Goal: Task Accomplishment & Management: Complete application form

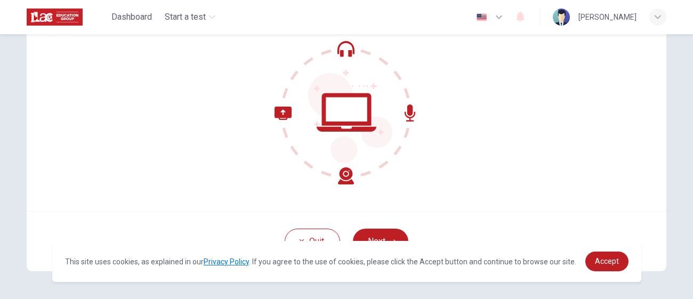
scroll to position [132, 0]
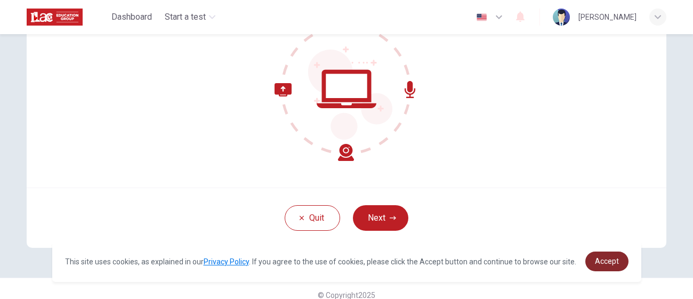
click at [609, 264] on span "Accept" at bounding box center [607, 261] width 24 height 9
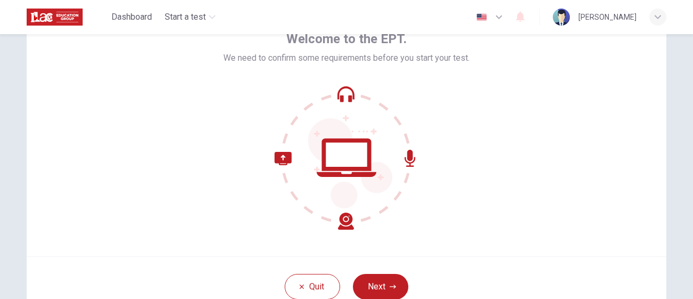
scroll to position [144, 0]
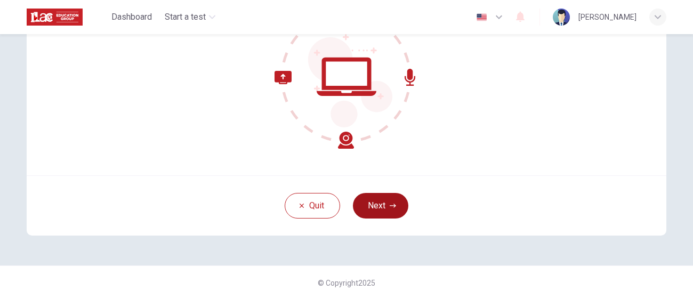
click at [391, 204] on icon "button" at bounding box center [393, 205] width 6 height 6
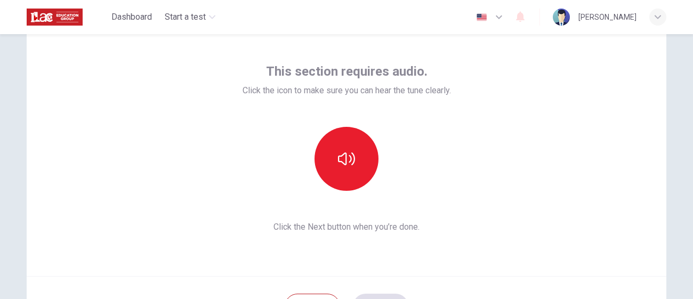
scroll to position [42, 0]
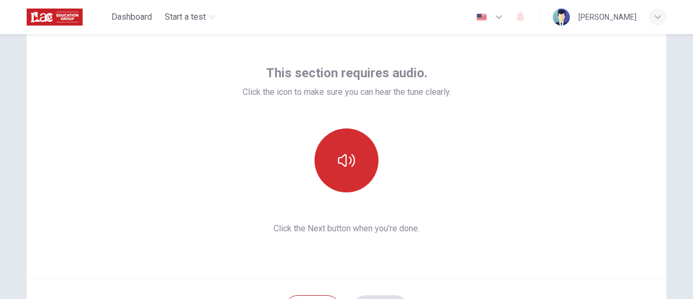
click at [352, 186] on button "button" at bounding box center [346, 160] width 64 height 64
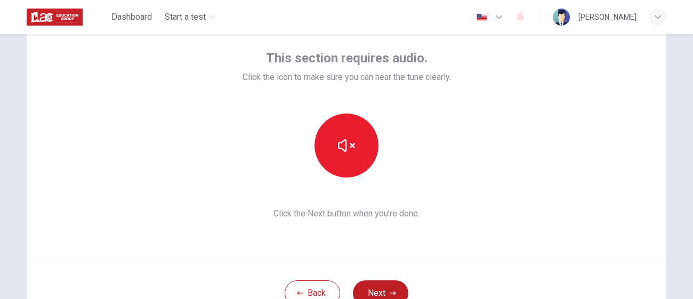
scroll to position [62, 0]
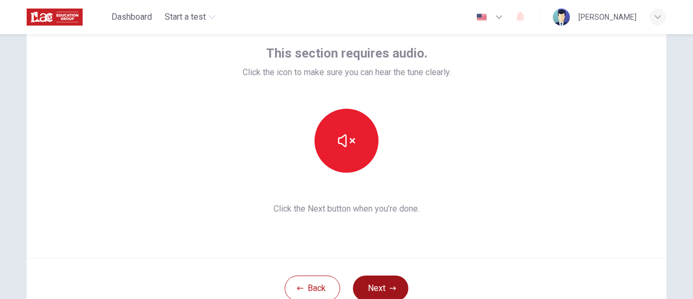
click at [392, 281] on button "Next" at bounding box center [380, 288] width 55 height 26
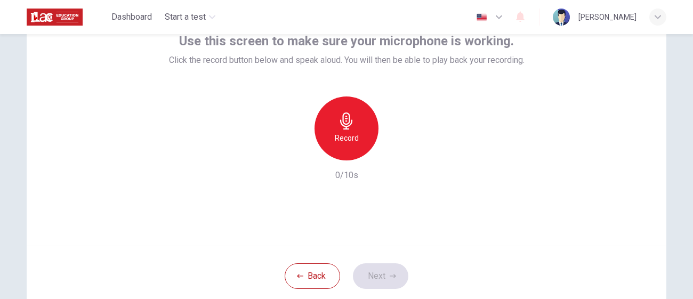
scroll to position [78, 0]
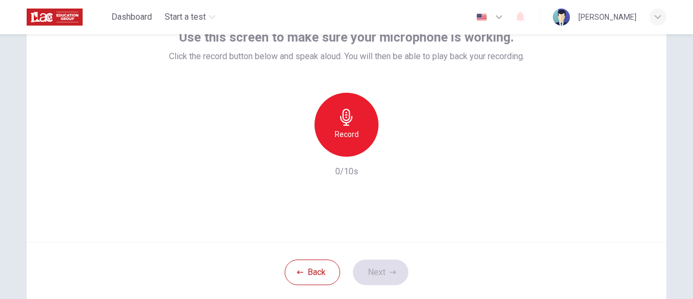
click at [352, 121] on icon "button" at bounding box center [346, 117] width 17 height 17
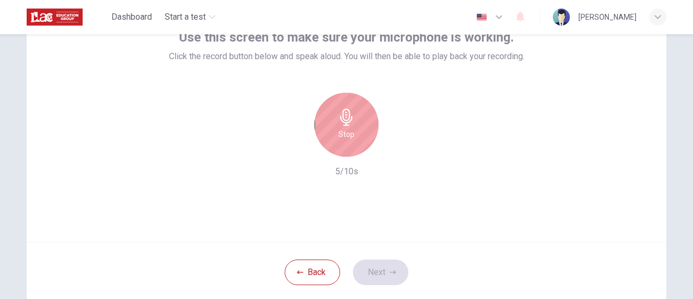
click at [366, 134] on div "Stop" at bounding box center [346, 125] width 64 height 64
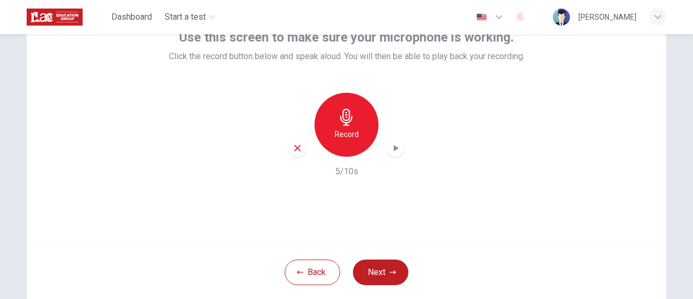
click at [392, 145] on icon "button" at bounding box center [395, 148] width 11 height 11
click at [376, 271] on button "Next" at bounding box center [380, 272] width 55 height 26
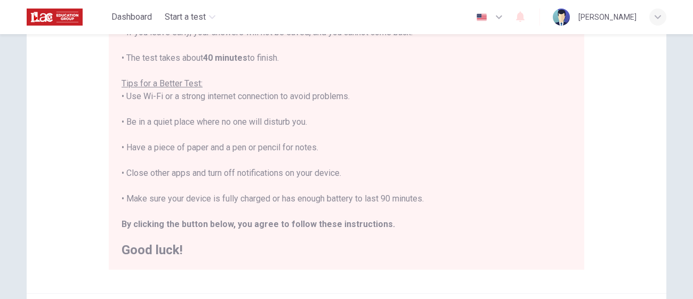
scroll to position [177, 0]
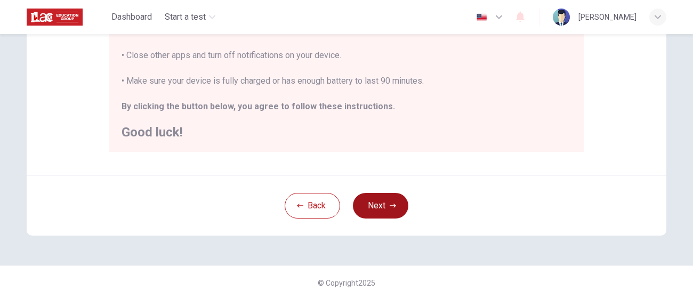
click at [393, 205] on icon "button" at bounding box center [393, 205] width 6 height 6
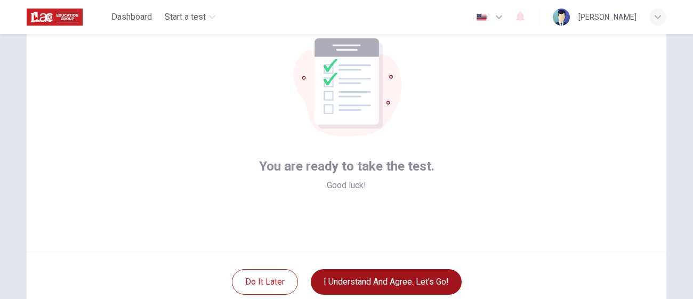
scroll to position [64, 0]
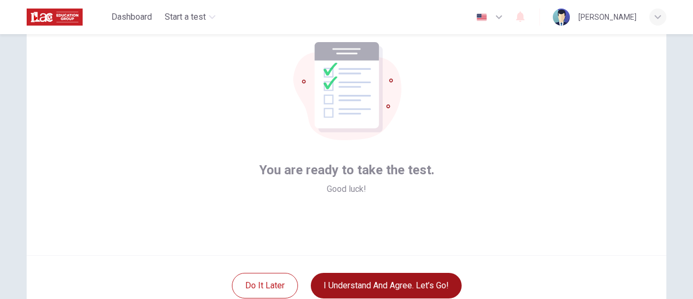
click at [383, 278] on button "I understand and agree. Let’s go!" at bounding box center [386, 286] width 151 height 26
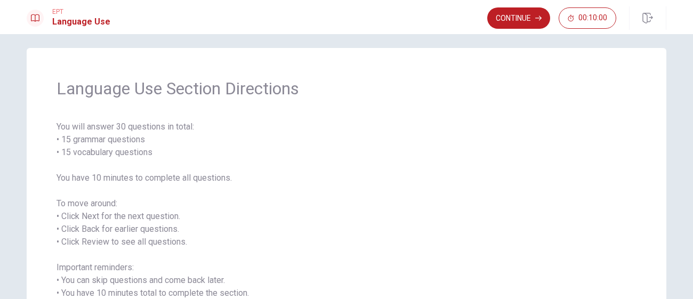
scroll to position [7, 0]
click at [503, 21] on button "Continue" at bounding box center [518, 17] width 63 height 21
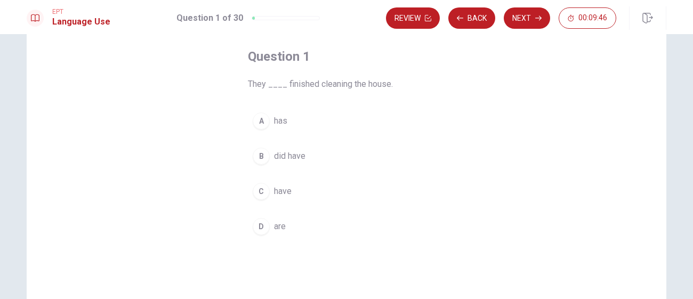
scroll to position [55, 0]
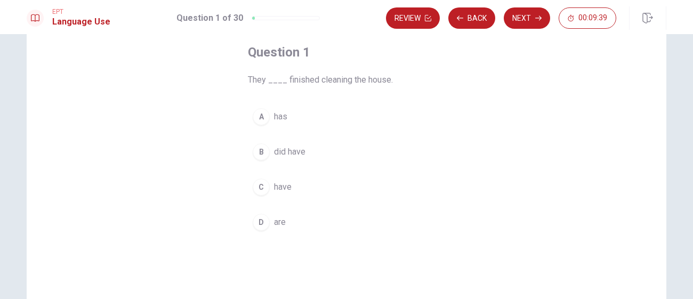
click at [280, 190] on span "have" at bounding box center [283, 187] width 18 height 13
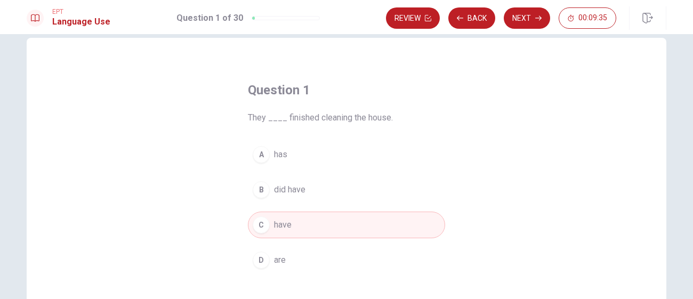
scroll to position [0, 0]
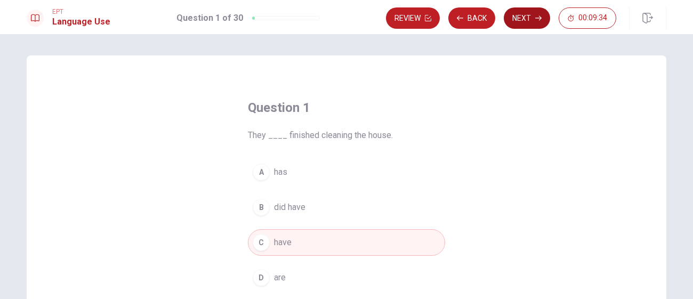
click at [522, 18] on button "Next" at bounding box center [527, 17] width 46 height 21
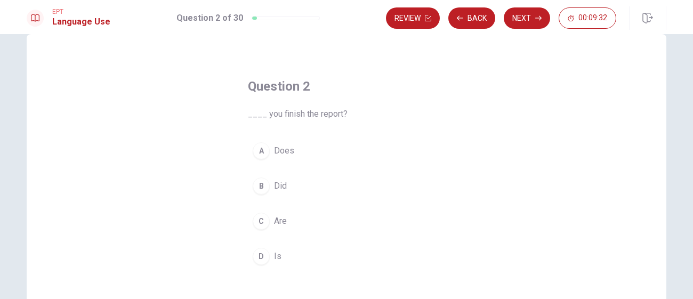
scroll to position [23, 0]
click at [284, 185] on span "Did" at bounding box center [280, 184] width 13 height 13
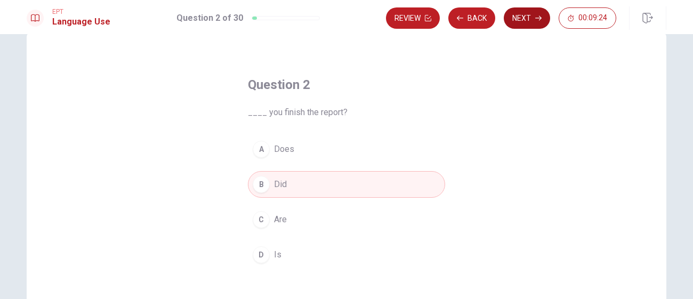
click at [524, 15] on button "Next" at bounding box center [527, 17] width 46 height 21
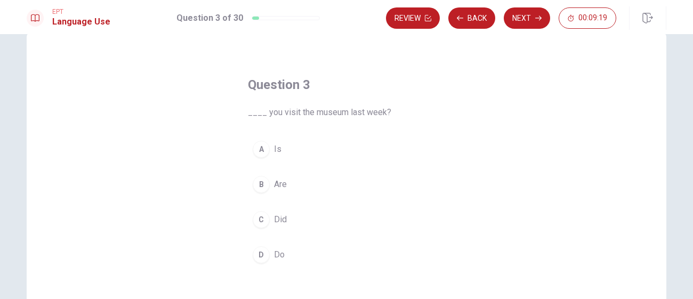
click at [282, 216] on span "Did" at bounding box center [280, 219] width 13 height 13
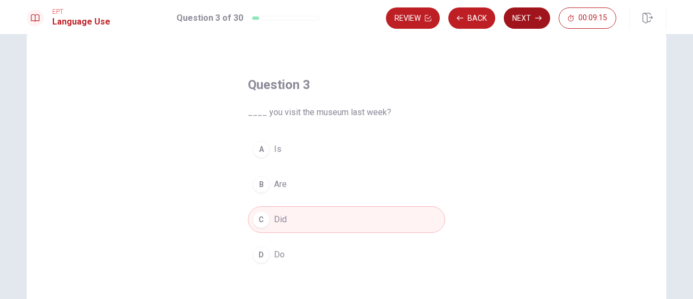
click at [520, 13] on button "Next" at bounding box center [527, 17] width 46 height 21
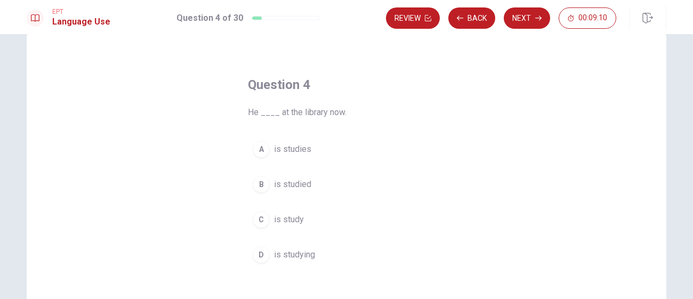
click at [285, 256] on span "is studying" at bounding box center [294, 254] width 41 height 13
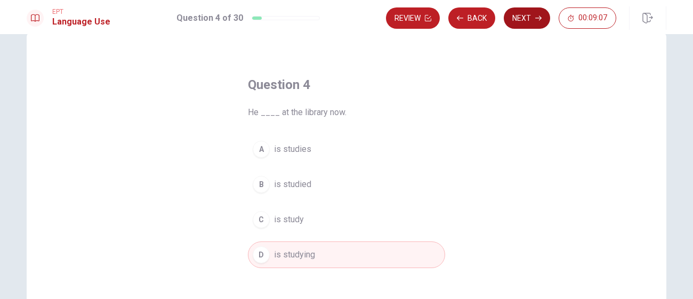
click at [523, 18] on button "Next" at bounding box center [527, 17] width 46 height 21
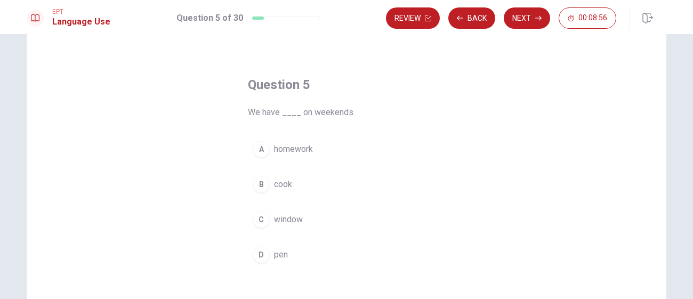
click at [305, 150] on span "homework" at bounding box center [293, 149] width 39 height 13
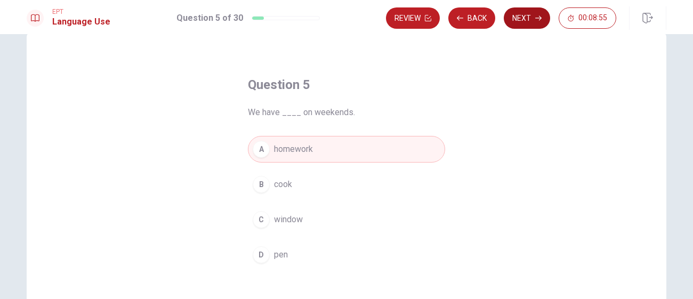
click at [532, 23] on button "Next" at bounding box center [527, 17] width 46 height 21
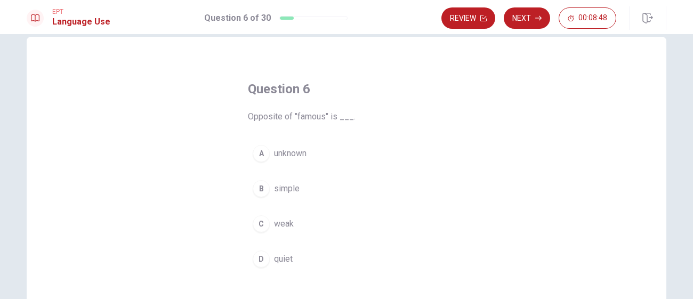
scroll to position [18, 0]
click at [302, 159] on span "unknown" at bounding box center [290, 154] width 33 height 13
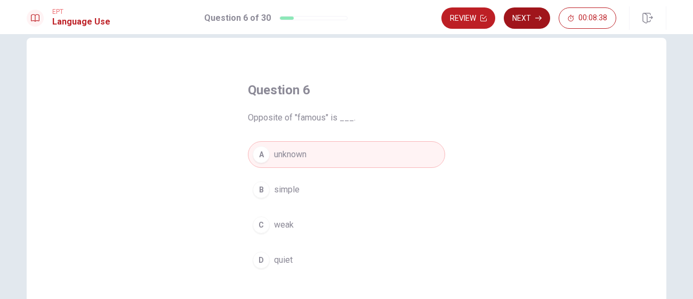
click at [529, 16] on button "Next" at bounding box center [527, 17] width 46 height 21
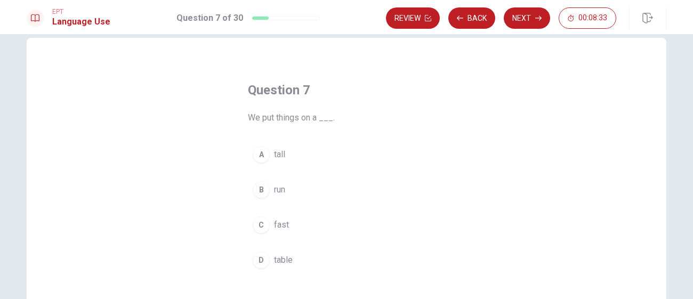
click at [277, 258] on span "table" at bounding box center [283, 260] width 19 height 13
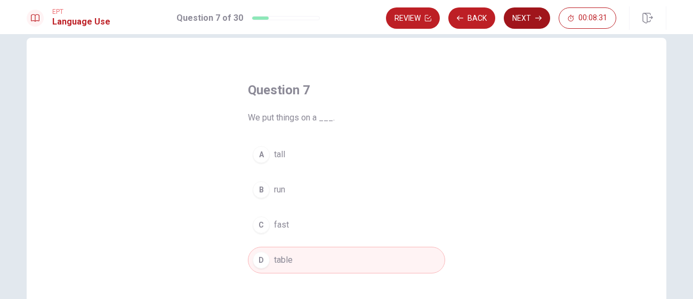
click at [537, 20] on icon "button" at bounding box center [538, 18] width 6 height 6
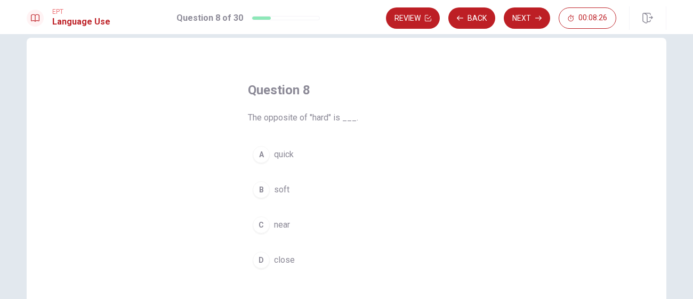
click at [294, 185] on button "B soft" at bounding box center [346, 189] width 197 height 27
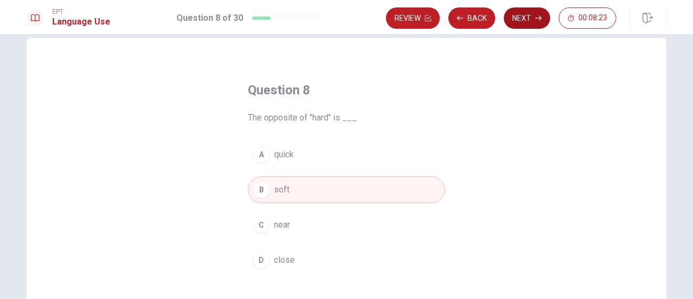
click at [519, 18] on button "Next" at bounding box center [527, 17] width 46 height 21
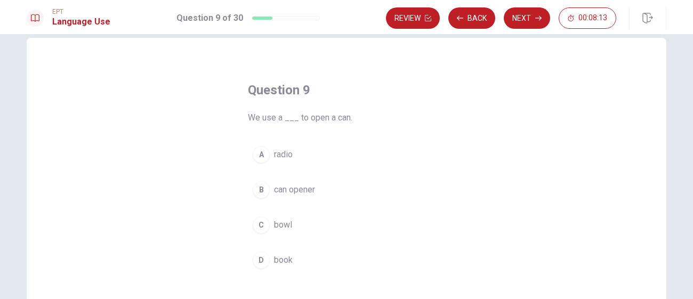
click at [300, 196] on span "can opener" at bounding box center [294, 189] width 41 height 13
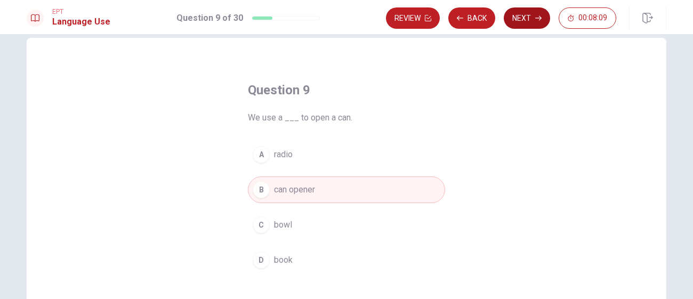
click at [518, 14] on button "Next" at bounding box center [527, 17] width 46 height 21
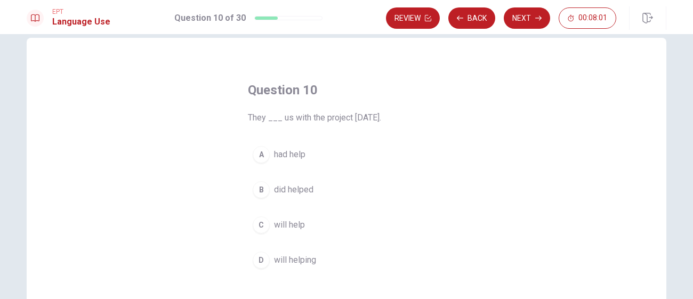
click at [293, 227] on span "will help" at bounding box center [289, 224] width 31 height 13
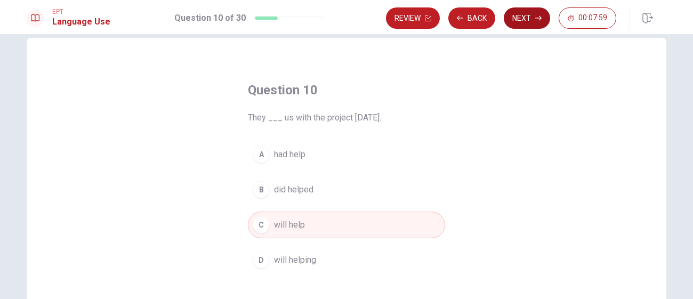
click at [518, 16] on button "Next" at bounding box center [527, 17] width 46 height 21
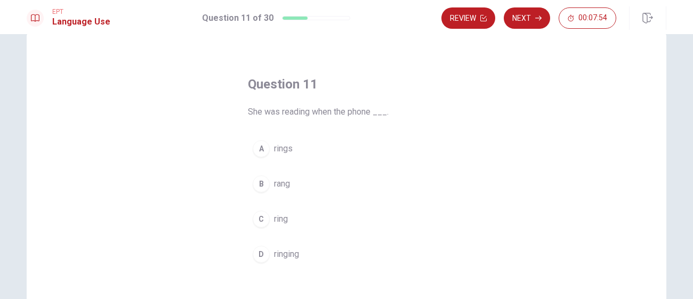
scroll to position [27, 0]
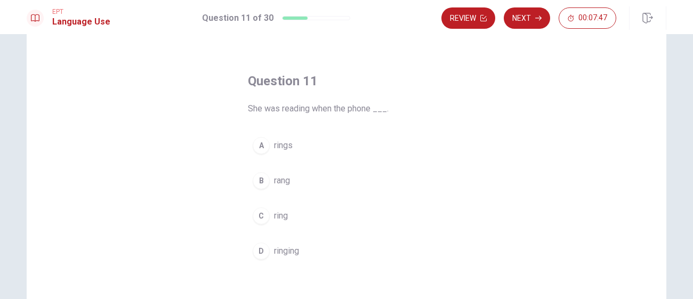
click at [276, 253] on span "ringing" at bounding box center [286, 251] width 25 height 13
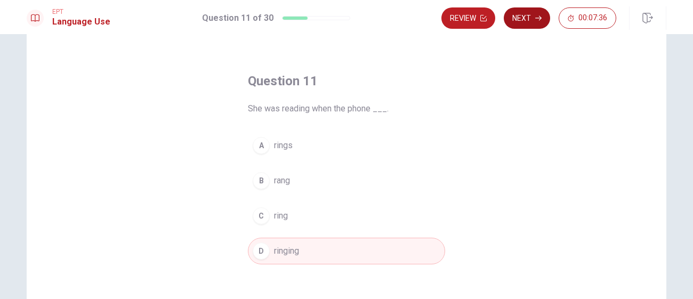
click at [526, 24] on button "Next" at bounding box center [527, 17] width 46 height 21
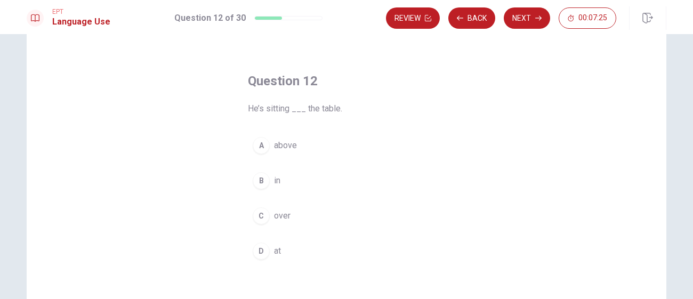
click at [277, 177] on span "in" at bounding box center [277, 180] width 6 height 13
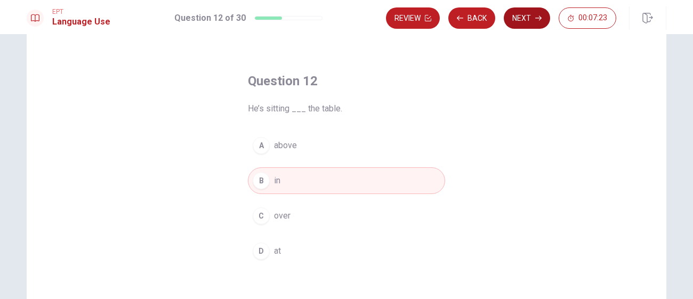
click at [528, 14] on button "Next" at bounding box center [527, 17] width 46 height 21
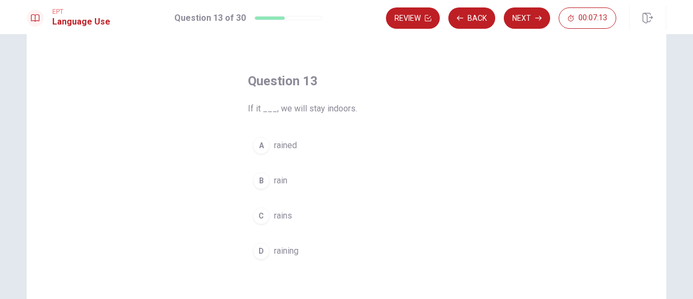
click at [286, 182] on span "rain" at bounding box center [280, 180] width 13 height 13
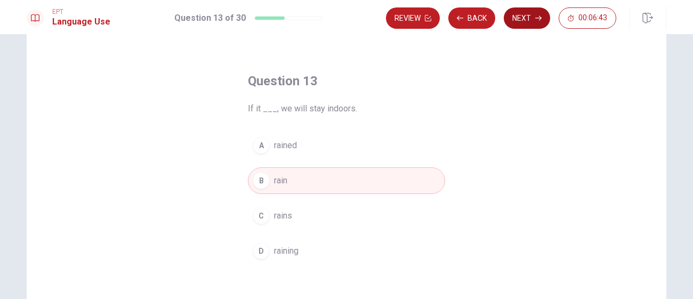
click at [516, 12] on button "Next" at bounding box center [527, 17] width 46 height 21
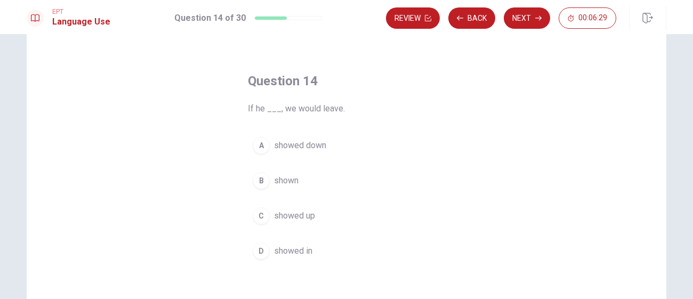
click at [289, 219] on span "showed up" at bounding box center [294, 215] width 41 height 13
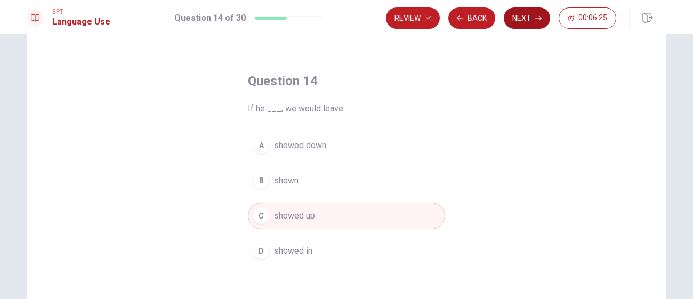
click at [513, 18] on button "Next" at bounding box center [527, 17] width 46 height 21
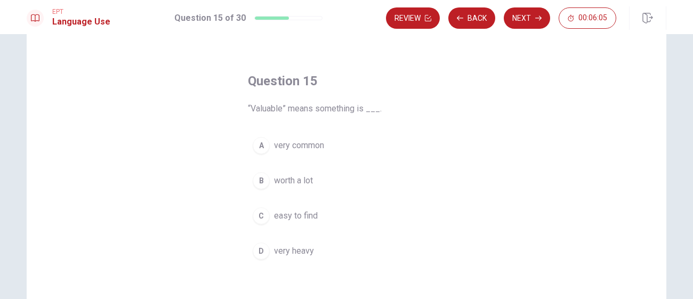
click at [314, 156] on button "A very common" at bounding box center [346, 145] width 197 height 27
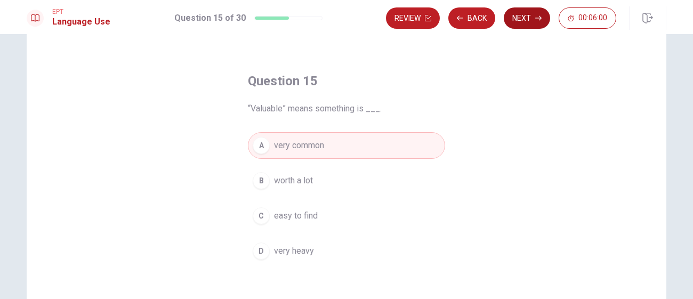
click at [536, 12] on button "Next" at bounding box center [527, 17] width 46 height 21
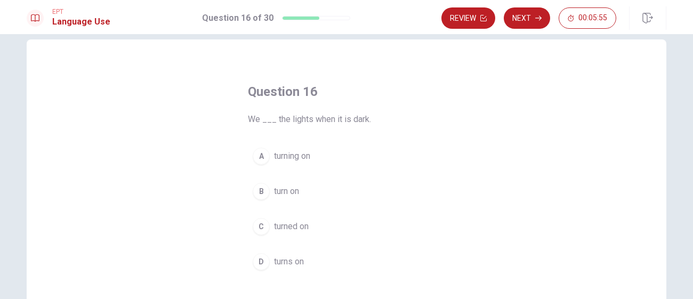
scroll to position [25, 0]
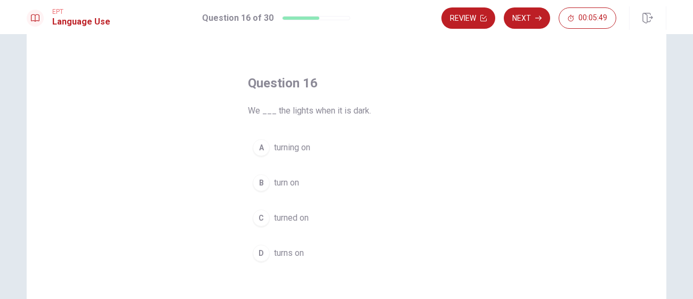
click at [296, 181] on span "turn on" at bounding box center [286, 182] width 25 height 13
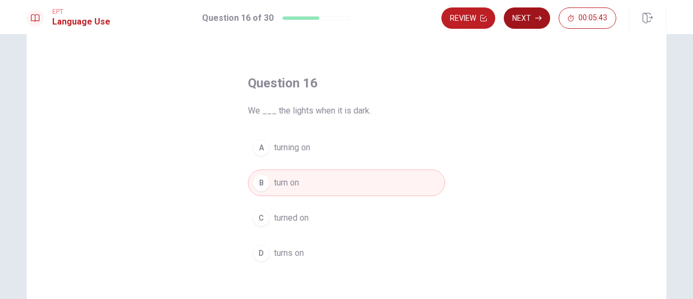
click at [524, 23] on button "Next" at bounding box center [527, 17] width 46 height 21
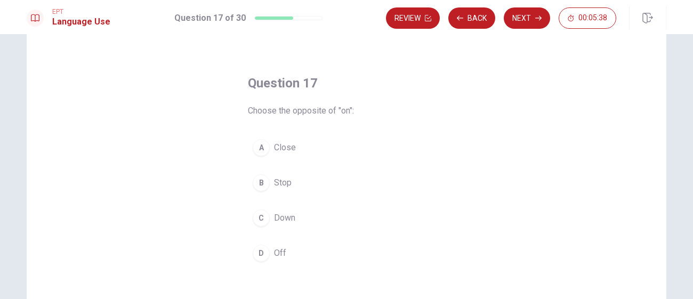
click at [281, 247] on span "Off" at bounding box center [280, 253] width 12 height 13
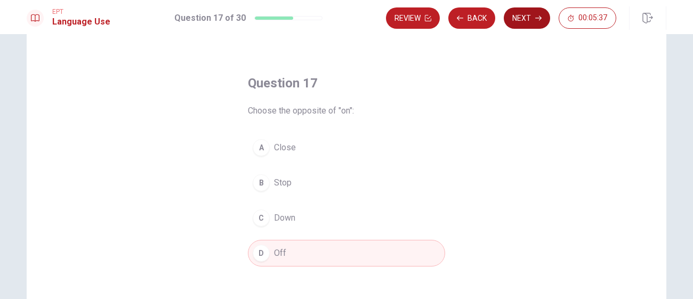
click at [515, 15] on button "Next" at bounding box center [527, 17] width 46 height 21
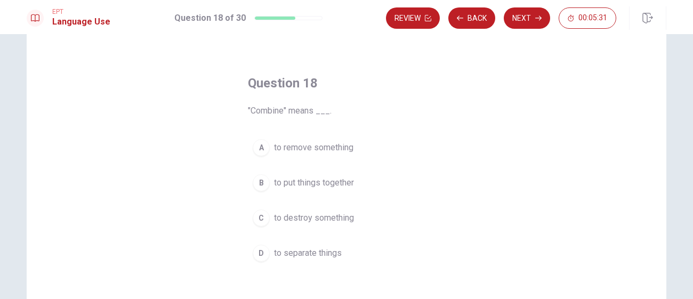
click at [313, 182] on span "to put things together" at bounding box center [314, 182] width 80 height 13
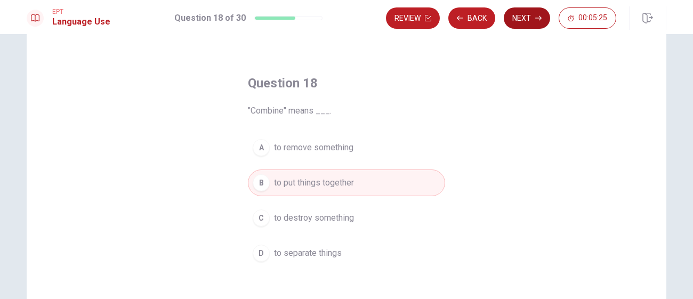
click at [514, 18] on button "Next" at bounding box center [527, 17] width 46 height 21
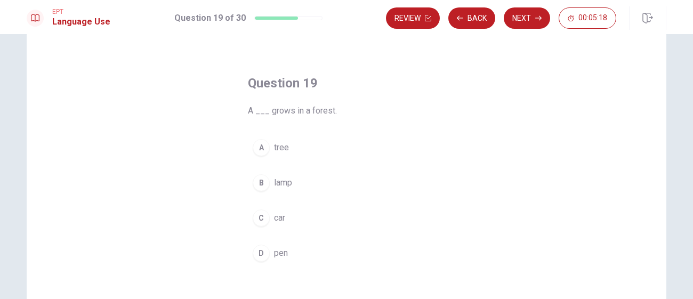
click at [283, 144] on span "tree" at bounding box center [281, 147] width 15 height 13
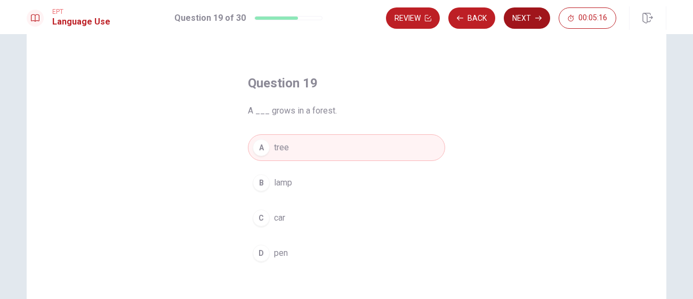
click at [528, 19] on button "Next" at bounding box center [527, 17] width 46 height 21
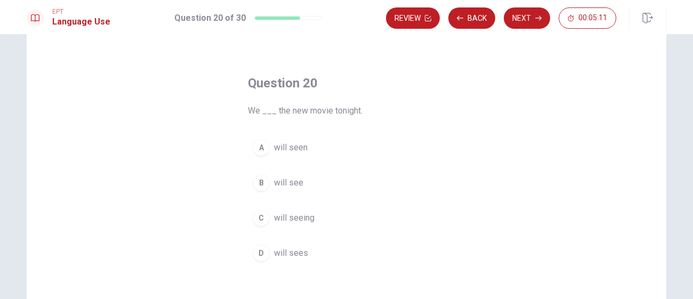
click at [291, 180] on span "will see" at bounding box center [288, 182] width 29 height 13
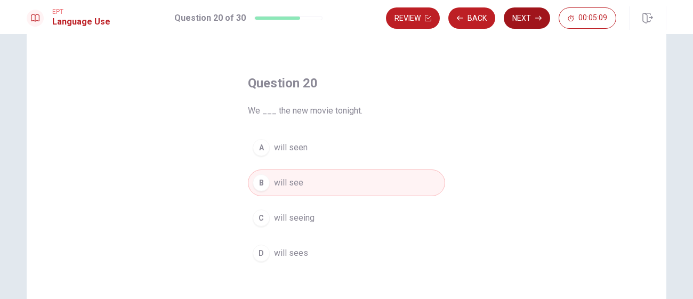
click at [532, 14] on button "Next" at bounding box center [527, 17] width 46 height 21
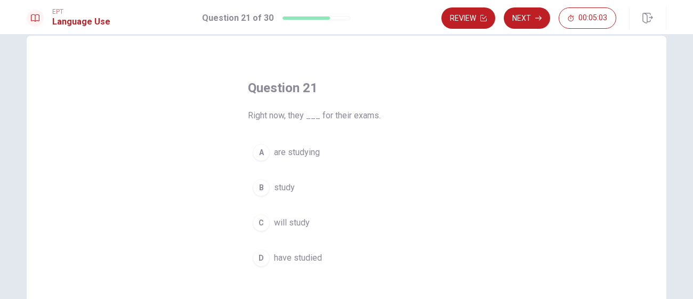
scroll to position [25, 0]
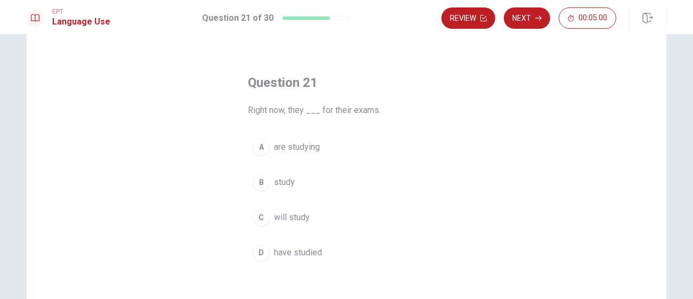
click at [313, 149] on span "are studying" at bounding box center [297, 147] width 46 height 13
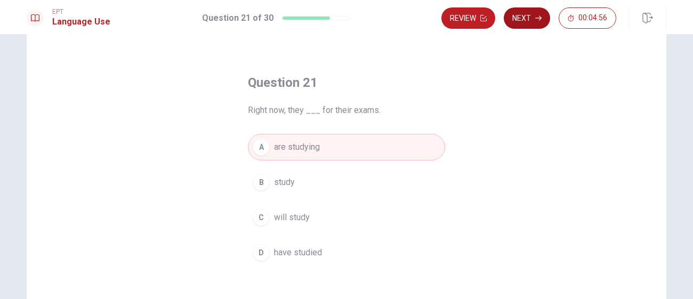
click at [522, 20] on button "Next" at bounding box center [527, 17] width 46 height 21
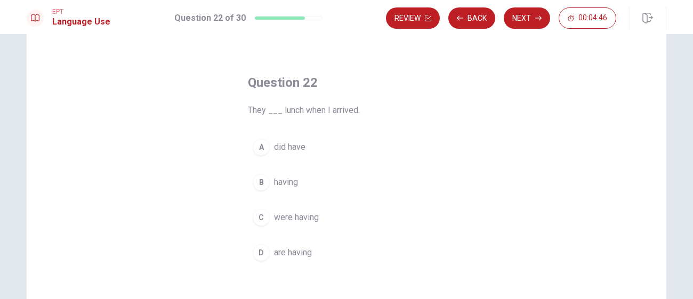
click at [286, 256] on span "are having" at bounding box center [293, 252] width 38 height 13
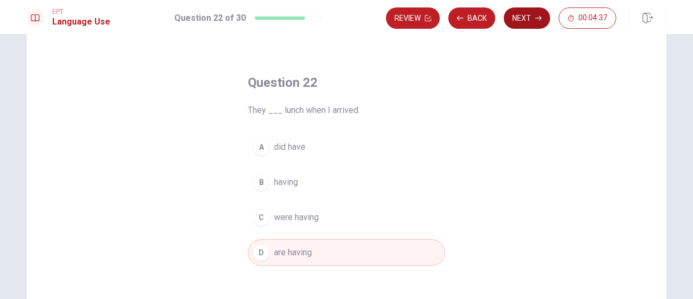
click at [522, 16] on button "Next" at bounding box center [527, 17] width 46 height 21
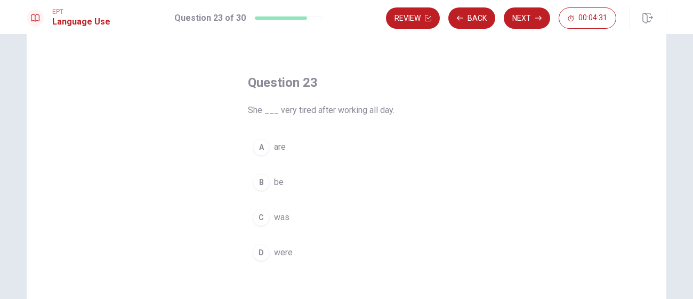
click at [283, 225] on button "C was" at bounding box center [346, 217] width 197 height 27
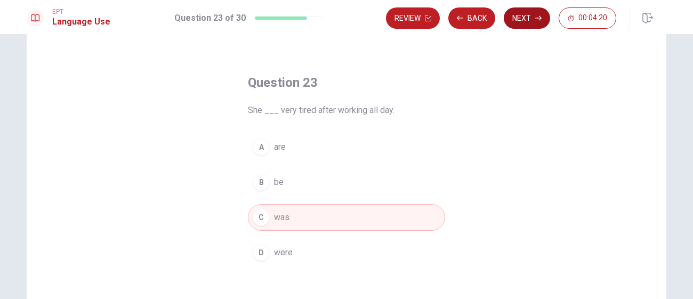
click at [529, 20] on button "Next" at bounding box center [527, 17] width 46 height 21
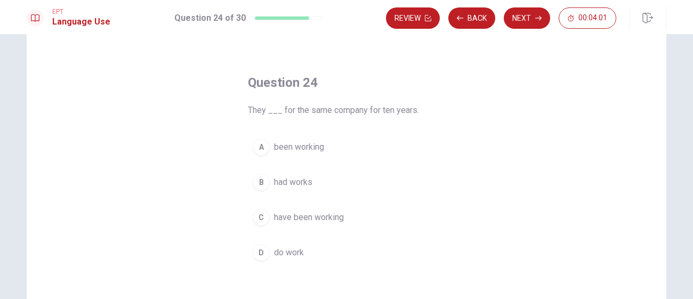
click at [296, 216] on span "have been working" at bounding box center [309, 217] width 70 height 13
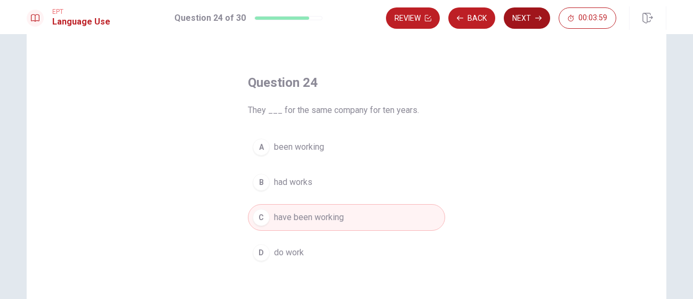
click at [524, 17] on button "Next" at bounding box center [527, 17] width 46 height 21
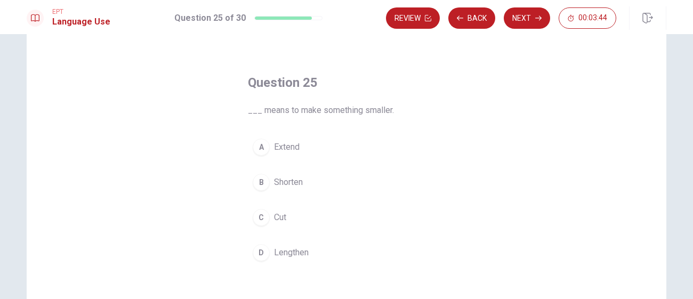
click at [283, 212] on span "Cut" at bounding box center [280, 217] width 12 height 13
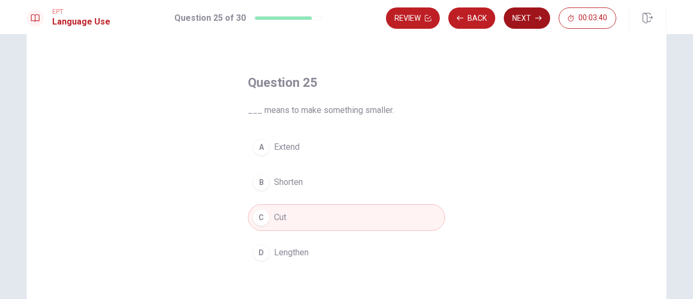
click at [520, 14] on button "Next" at bounding box center [527, 17] width 46 height 21
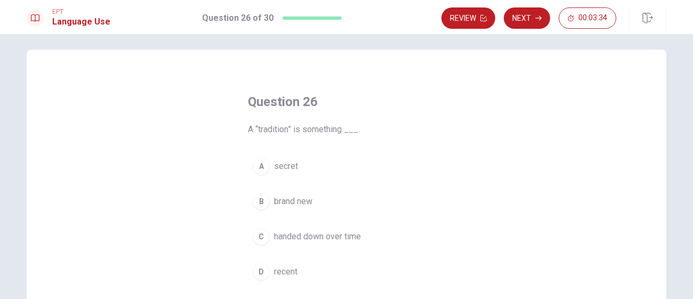
scroll to position [10, 0]
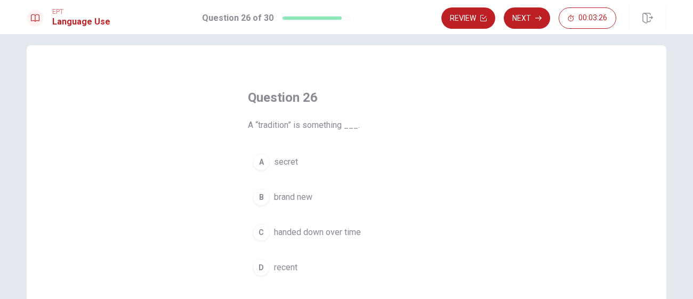
click at [305, 234] on span "handed down over time" at bounding box center [317, 232] width 87 height 13
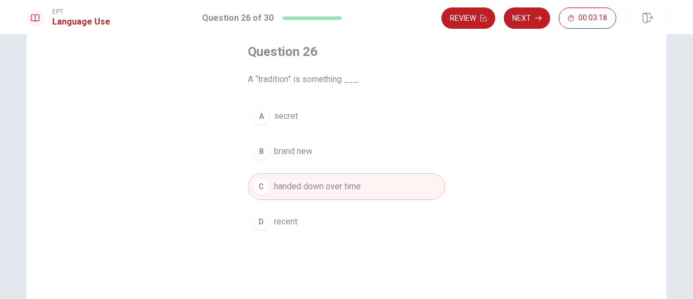
scroll to position [0, 0]
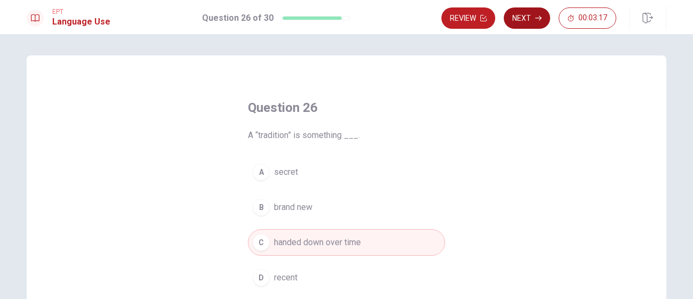
click at [536, 12] on button "Next" at bounding box center [527, 17] width 46 height 21
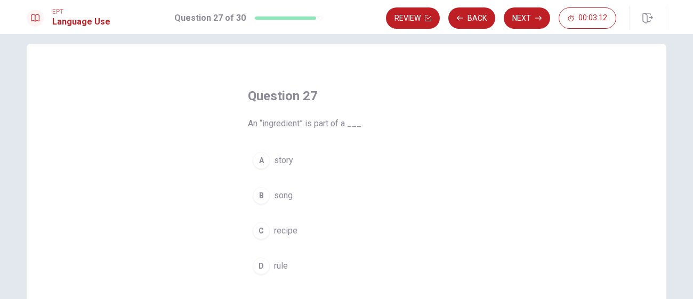
scroll to position [14, 0]
click at [311, 160] on button "A story" at bounding box center [346, 157] width 197 height 27
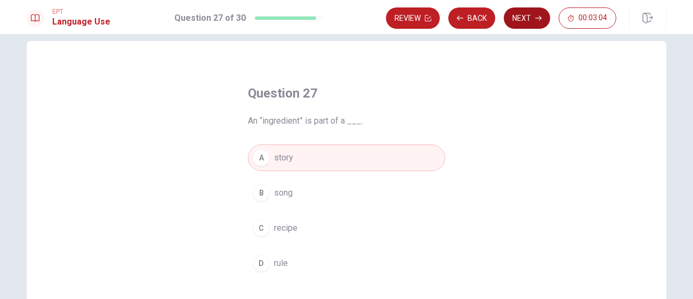
click at [525, 14] on button "Next" at bounding box center [527, 17] width 46 height 21
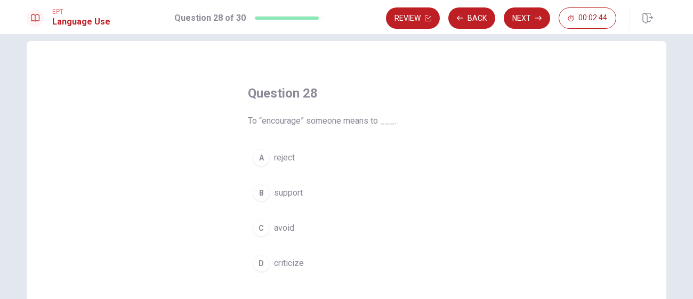
click at [287, 264] on span "criticize" at bounding box center [289, 263] width 30 height 13
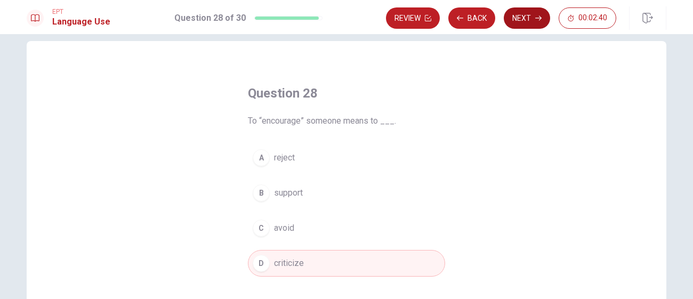
click at [523, 18] on button "Next" at bounding box center [527, 17] width 46 height 21
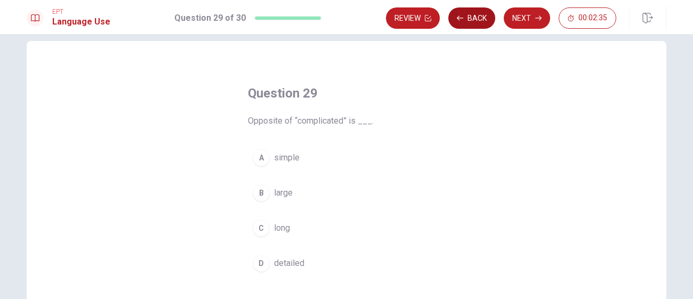
click at [476, 19] on button "Back" at bounding box center [471, 17] width 47 height 21
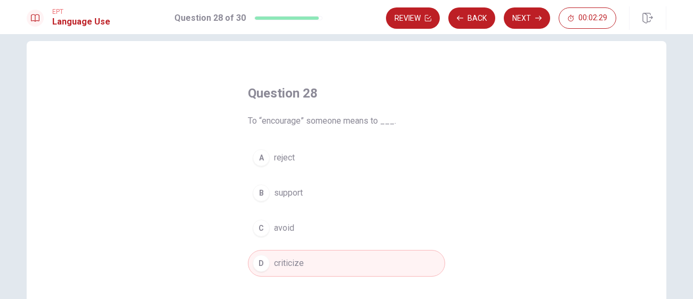
click at [352, 200] on button "B support" at bounding box center [346, 193] width 197 height 27
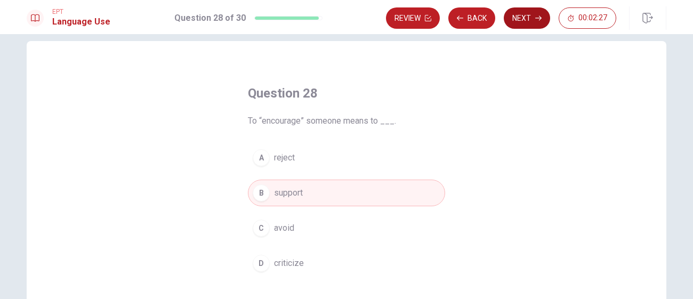
click at [524, 13] on button "Next" at bounding box center [527, 17] width 46 height 21
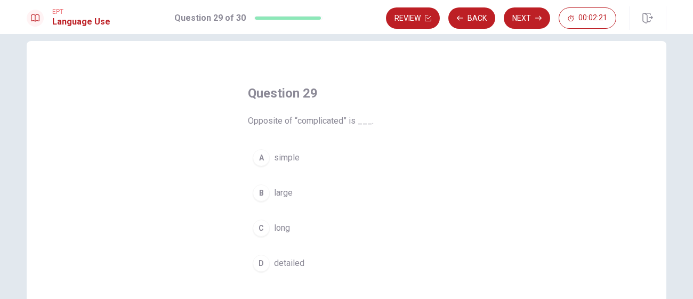
click at [305, 168] on button "A simple" at bounding box center [346, 157] width 197 height 27
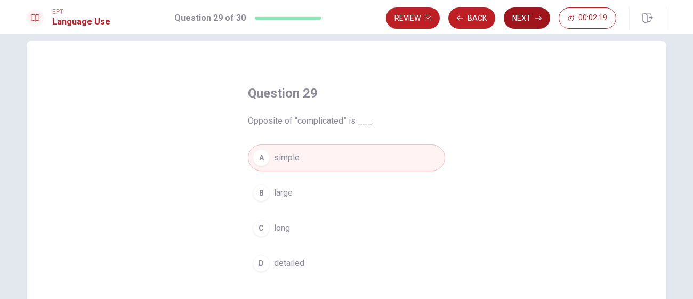
click at [523, 21] on button "Next" at bounding box center [527, 17] width 46 height 21
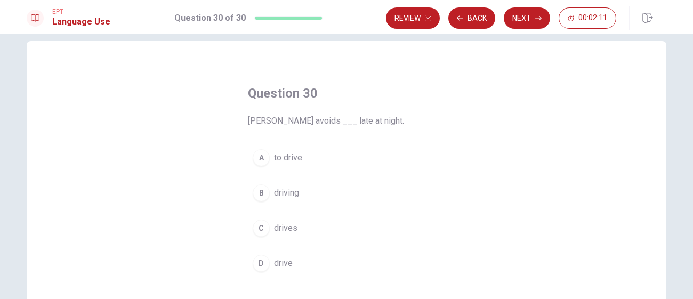
click at [312, 156] on button "A to drive" at bounding box center [346, 157] width 197 height 27
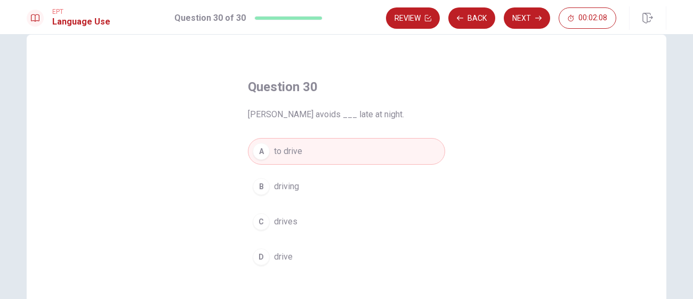
scroll to position [18, 0]
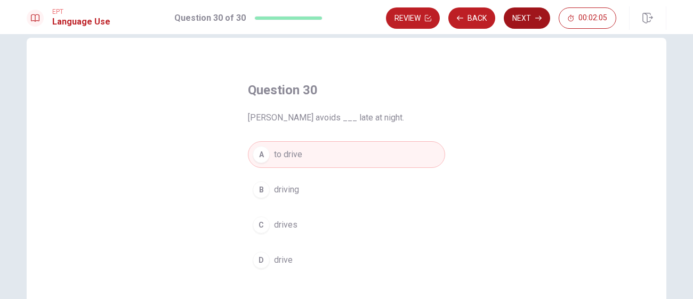
click at [530, 18] on button "Next" at bounding box center [527, 17] width 46 height 21
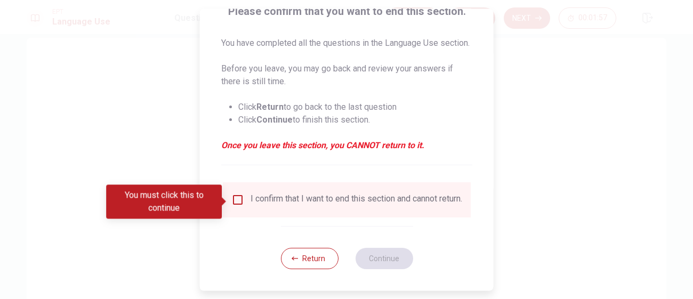
scroll to position [104, 0]
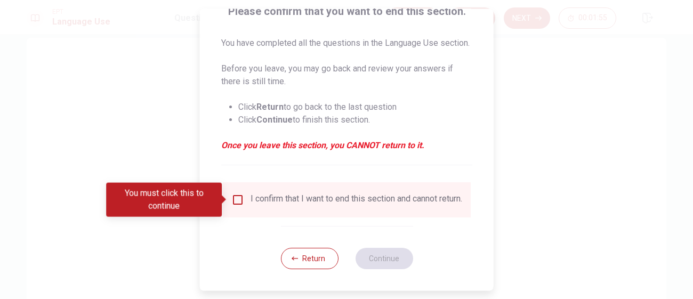
click at [240, 202] on input "You must click this to continue" at bounding box center [237, 199] width 13 height 13
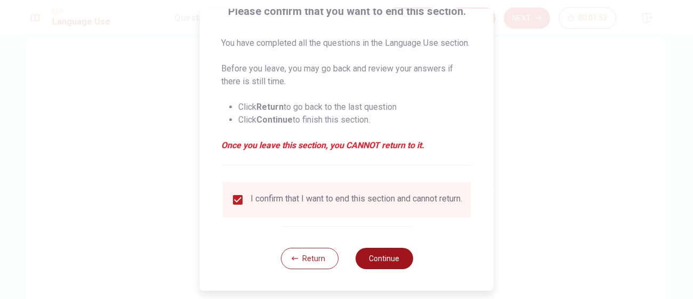
click at [375, 268] on button "Continue" at bounding box center [384, 258] width 58 height 21
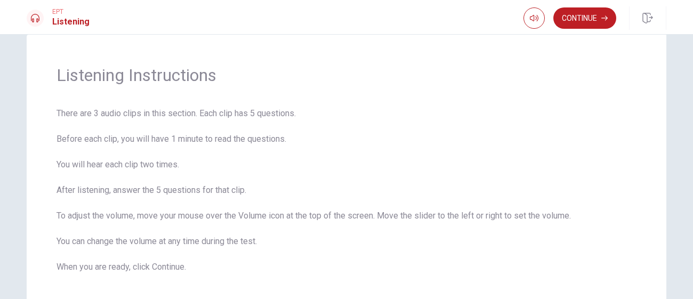
scroll to position [22, 0]
click at [605, 9] on button "Continue" at bounding box center [584, 17] width 63 height 21
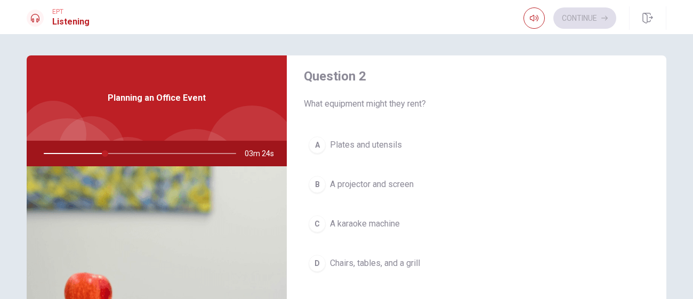
scroll to position [287, 0]
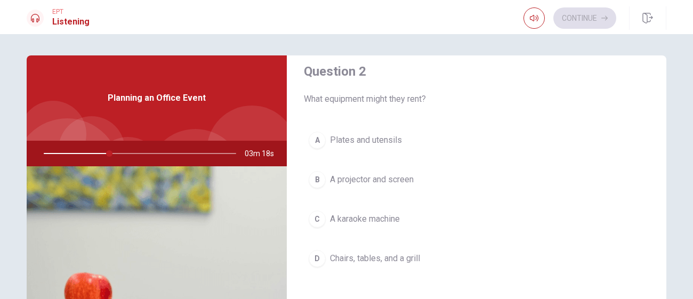
click at [334, 259] on span "Chairs, tables, and a grill" at bounding box center [375, 258] width 90 height 13
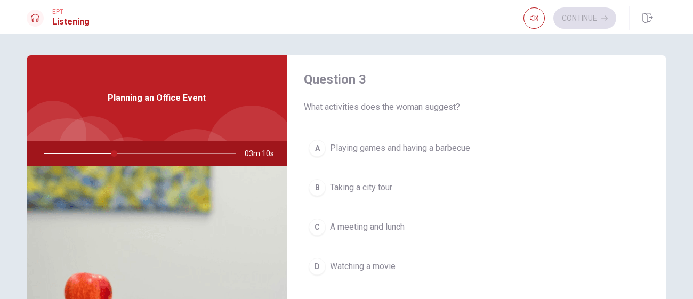
scroll to position [551, 0]
click at [325, 150] on button "A Playing games and having a barbecue" at bounding box center [476, 148] width 345 height 27
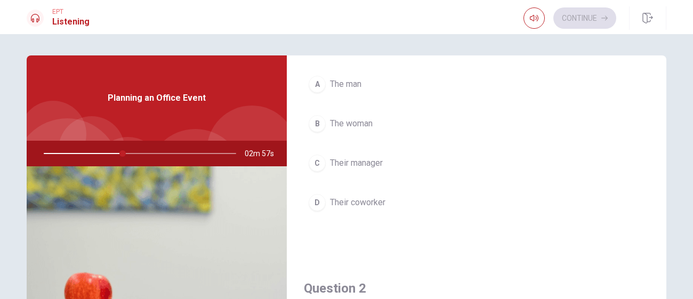
scroll to position [56, 0]
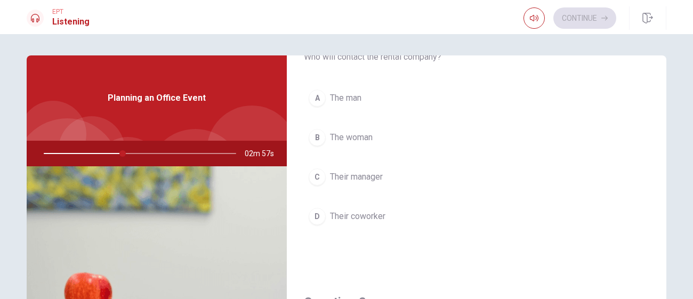
click at [359, 100] on span "The man" at bounding box center [345, 98] width 31 height 13
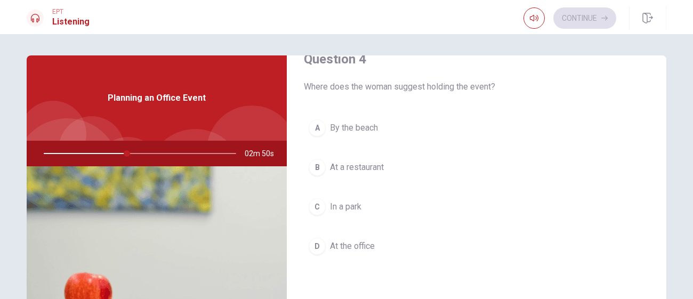
scroll to position [847, 0]
click at [343, 196] on button "C In a park" at bounding box center [476, 204] width 345 height 27
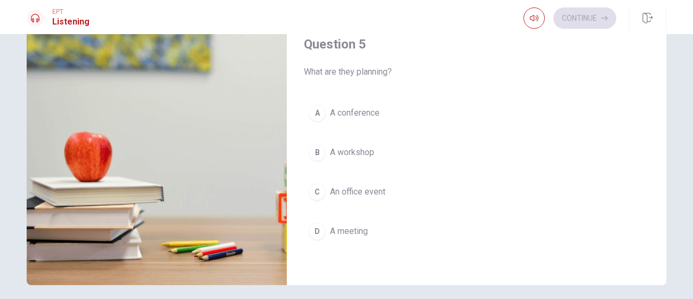
scroll to position [143, 0]
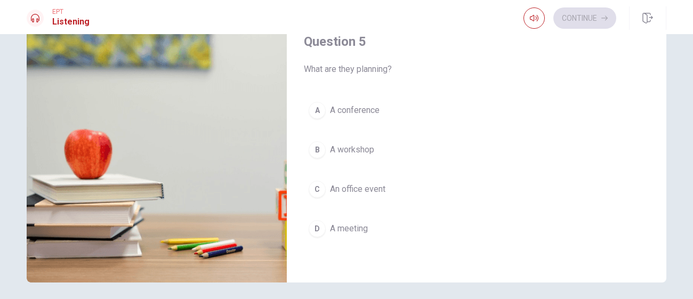
click at [355, 177] on button "C An office event" at bounding box center [476, 189] width 345 height 27
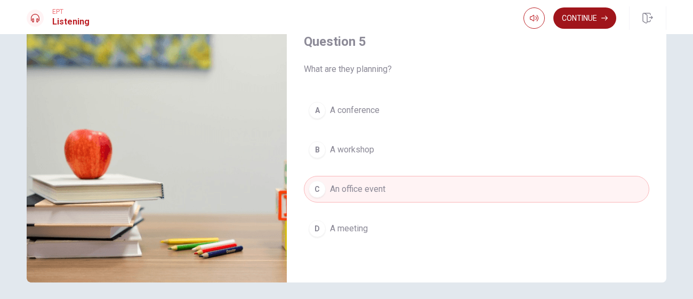
click at [573, 26] on button "Continue" at bounding box center [584, 17] width 63 height 21
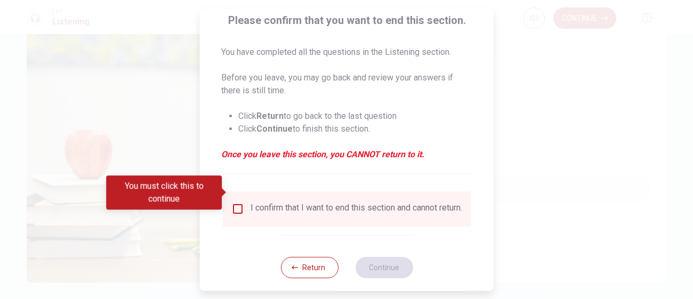
scroll to position [98, 0]
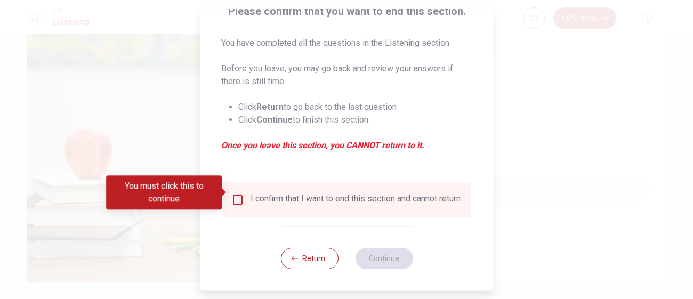
click at [237, 197] on input "You must click this to continue" at bounding box center [237, 199] width 13 height 13
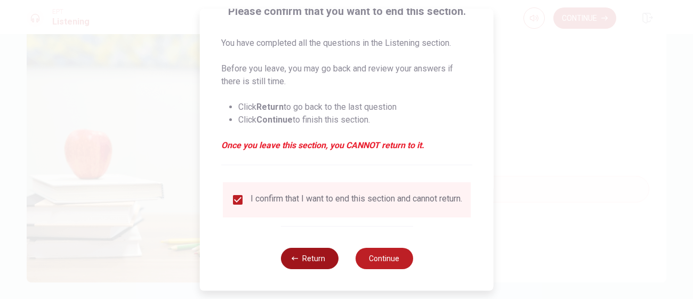
click at [330, 261] on button "Return" at bounding box center [309, 258] width 58 height 21
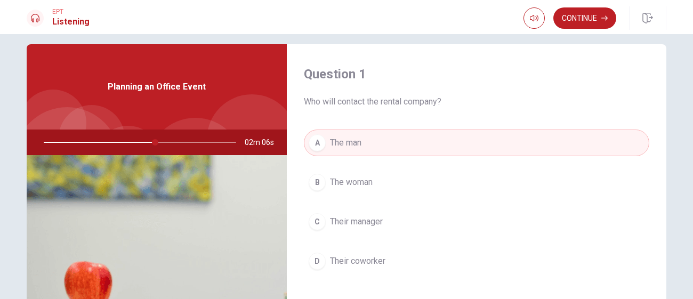
scroll to position [10, 0]
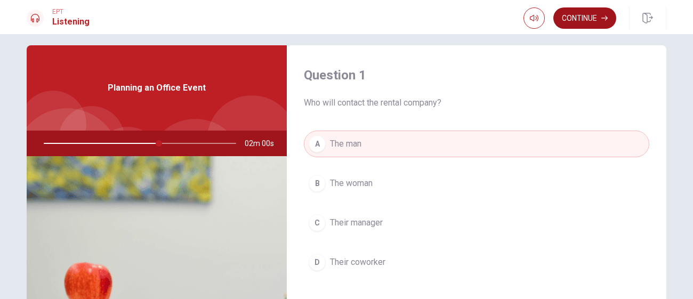
click at [586, 14] on button "Continue" at bounding box center [584, 17] width 63 height 21
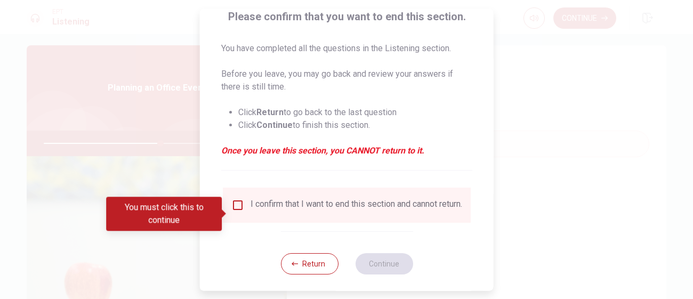
scroll to position [98, 0]
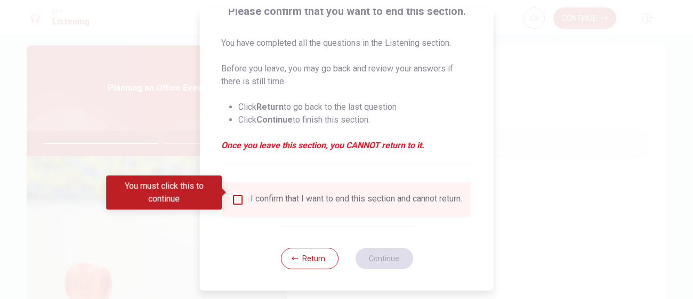
click at [242, 193] on div "I confirm that I want to end this section and cannot return." at bounding box center [346, 199] width 231 height 13
click at [240, 193] on input "You must click this to continue" at bounding box center [237, 199] width 13 height 13
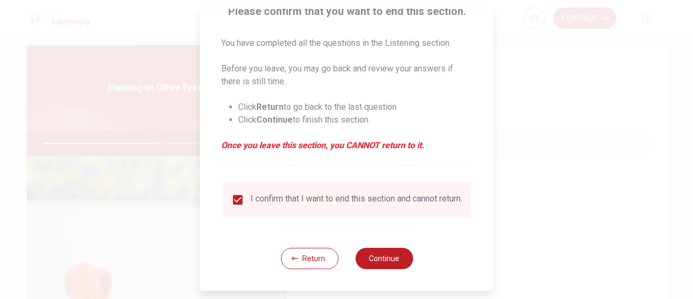
click at [391, 270] on div "Return Continue" at bounding box center [346, 258] width 132 height 64
click at [392, 264] on button "Continue" at bounding box center [384, 258] width 58 height 21
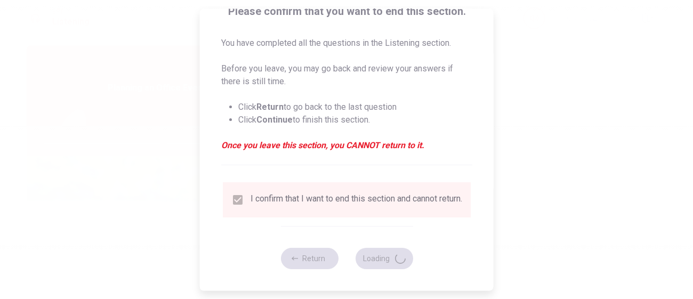
type input "63"
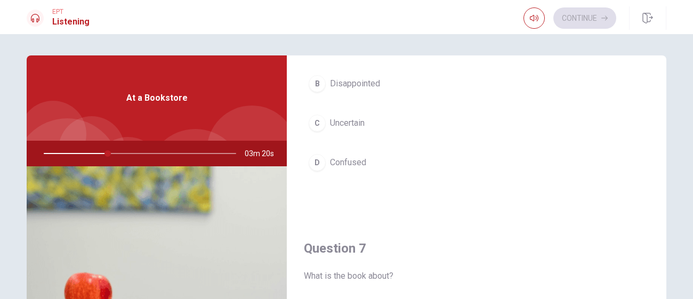
scroll to position [60, 0]
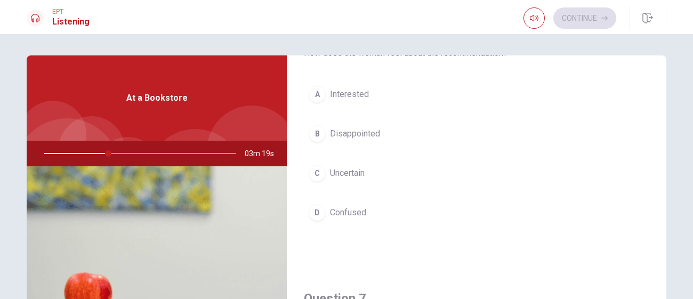
click at [351, 92] on span "Interested" at bounding box center [349, 94] width 39 height 13
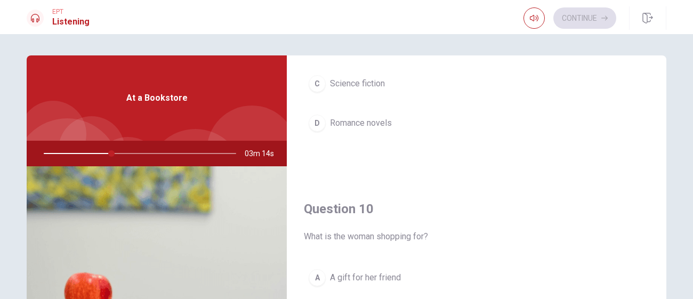
scroll to position [992, 0]
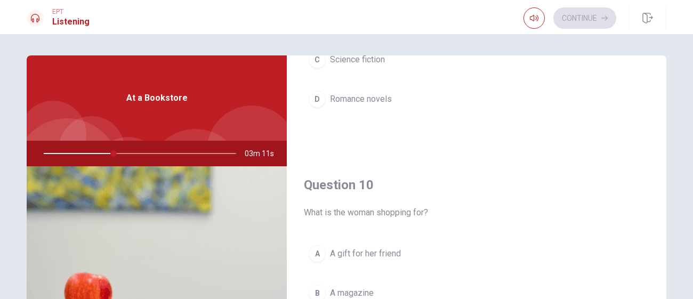
click at [373, 256] on span "A gift for her friend" at bounding box center [365, 253] width 71 height 13
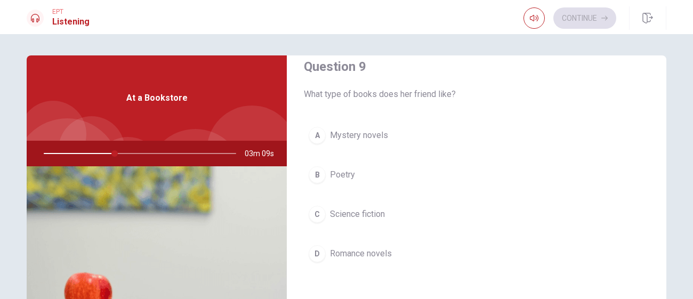
scroll to position [836, 0]
click at [375, 144] on button "A Mystery novels" at bounding box center [476, 136] width 345 height 27
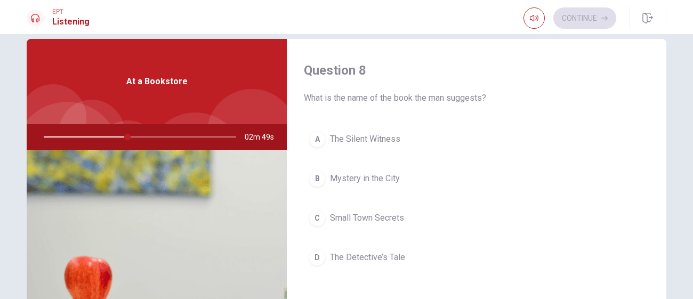
scroll to position [545, 0]
click at [363, 217] on span "Small Town Secrets" at bounding box center [367, 217] width 74 height 13
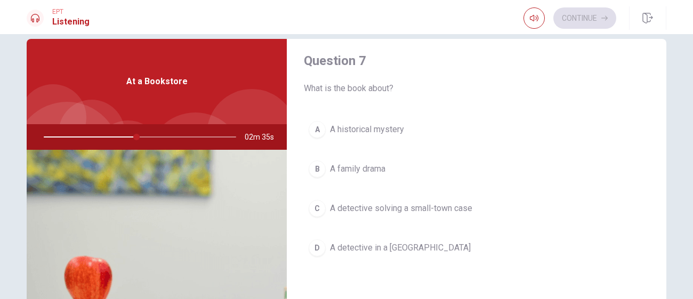
scroll to position [284, 0]
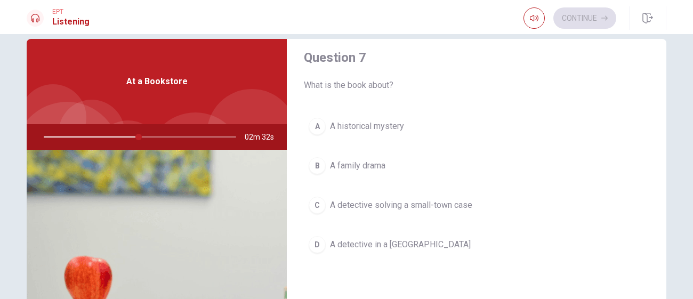
click at [375, 246] on span "A detective in a [GEOGRAPHIC_DATA]" at bounding box center [400, 244] width 141 height 13
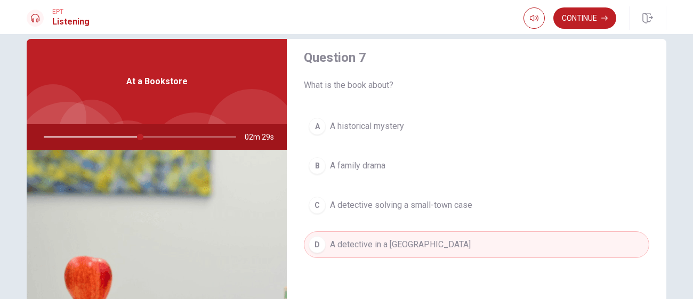
click at [425, 205] on span "A detective solving a small-town case" at bounding box center [401, 205] width 142 height 13
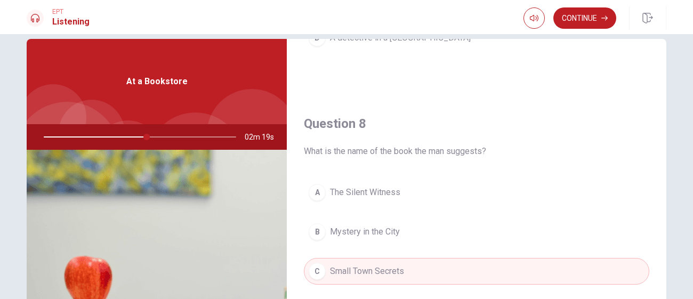
scroll to position [492, 0]
click at [424, 194] on button "A The Silent Witness" at bounding box center [476, 191] width 345 height 27
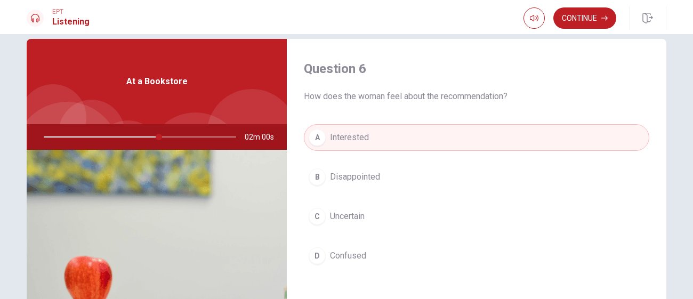
scroll to position [0, 0]
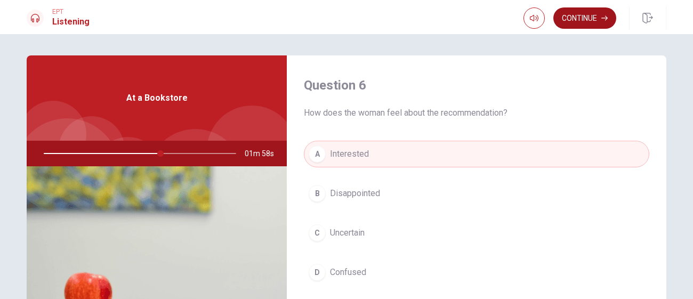
click at [564, 17] on button "Continue" at bounding box center [584, 17] width 63 height 21
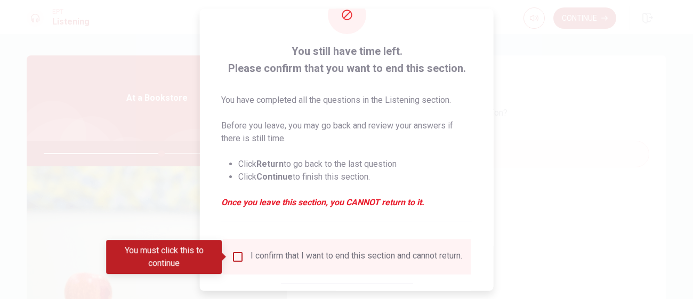
scroll to position [36, 0]
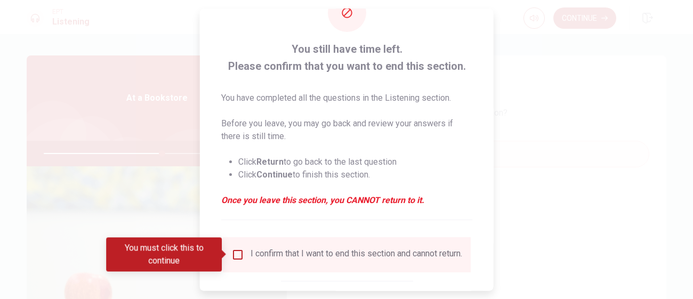
click at [239, 250] on input "You must click this to continue" at bounding box center [237, 254] width 13 height 13
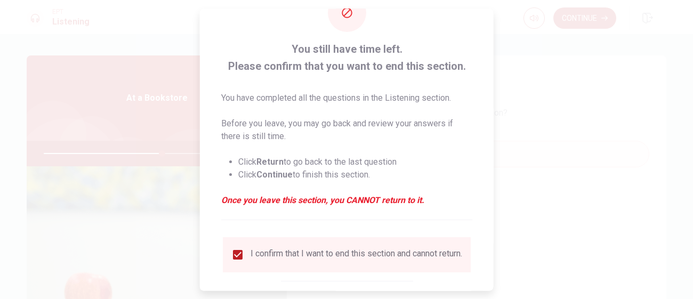
scroll to position [98, 0]
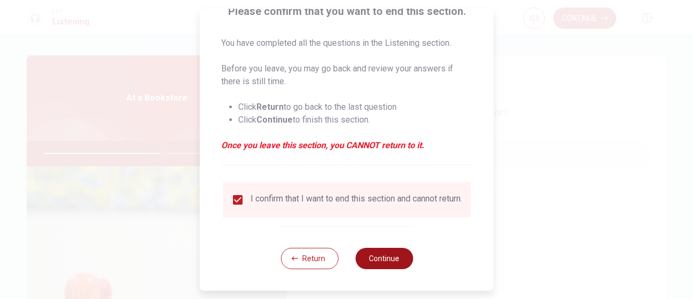
click at [378, 257] on button "Continue" at bounding box center [384, 258] width 58 height 21
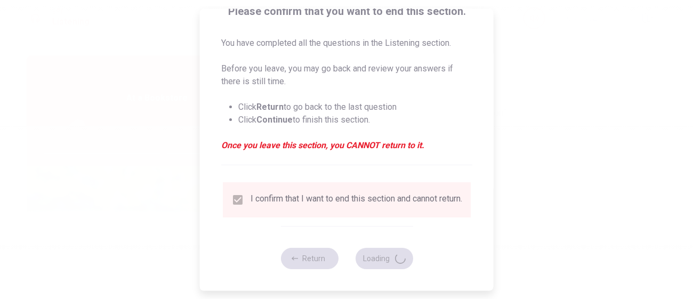
type input "63"
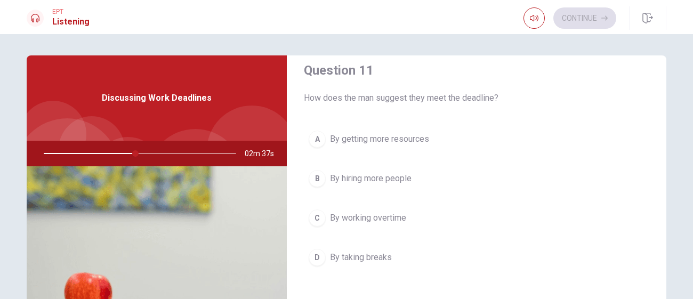
scroll to position [22, 0]
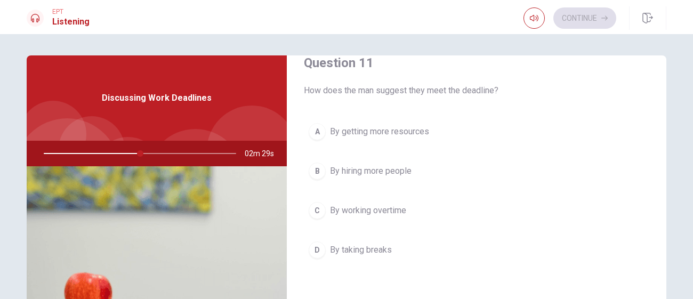
click at [373, 212] on span "By working overtime" at bounding box center [368, 210] width 76 height 13
click at [371, 134] on span "More focus" at bounding box center [351, 130] width 43 height 13
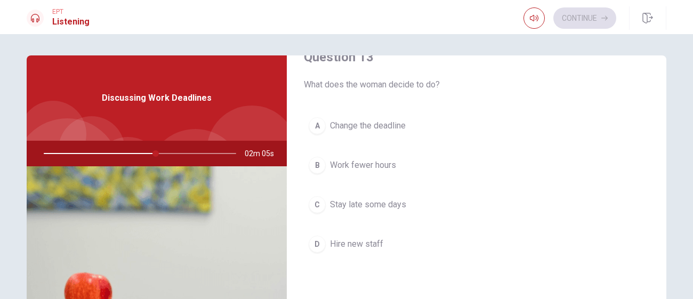
scroll to position [576, 0]
click at [391, 121] on span "Change the deadline" at bounding box center [368, 123] width 76 height 13
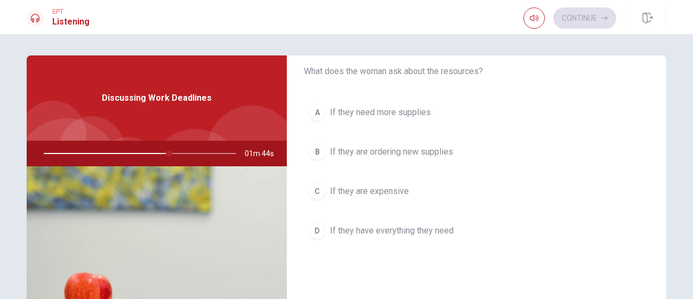
scroll to position [861, 0]
click at [386, 228] on span "If they have everything they need" at bounding box center [392, 230] width 124 height 13
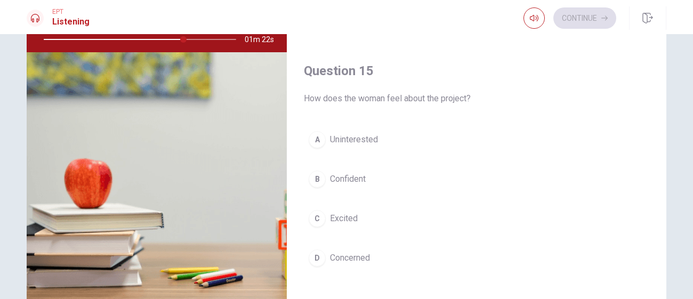
scroll to position [115, 0]
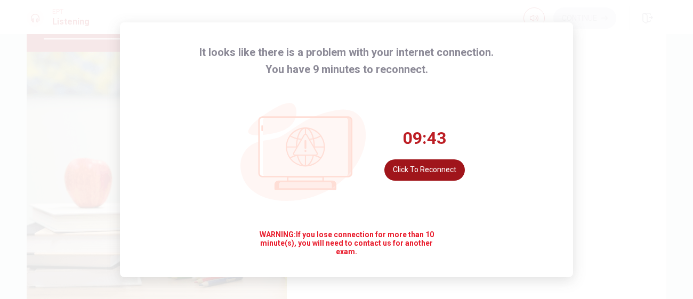
click at [436, 174] on button "Click to reconnect" at bounding box center [424, 169] width 80 height 21
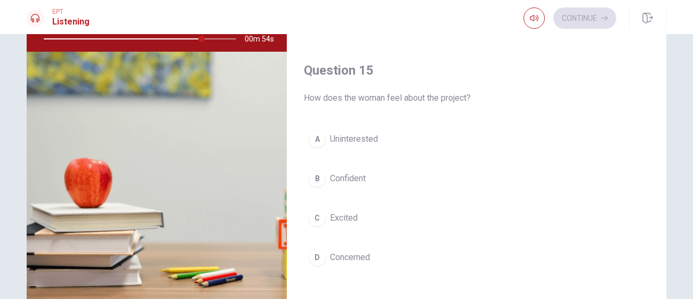
click at [374, 139] on span "Uninterested" at bounding box center [354, 139] width 48 height 13
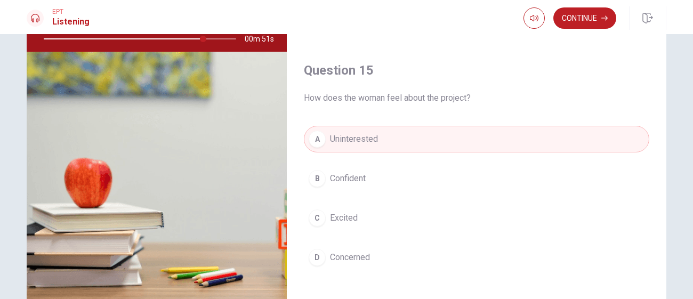
click at [361, 178] on span "Confident" at bounding box center [348, 178] width 36 height 13
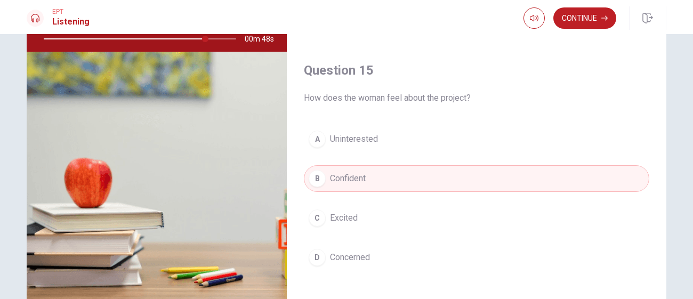
click at [357, 219] on button "C Excited" at bounding box center [476, 218] width 345 height 27
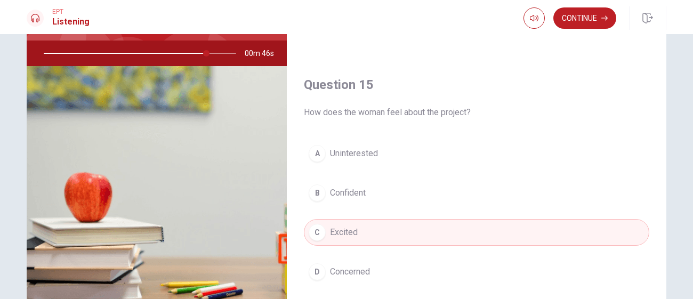
scroll to position [98, 0]
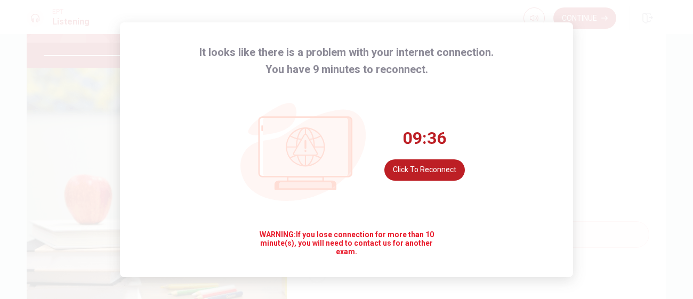
click at [444, 173] on button "Click to reconnect" at bounding box center [424, 169] width 80 height 21
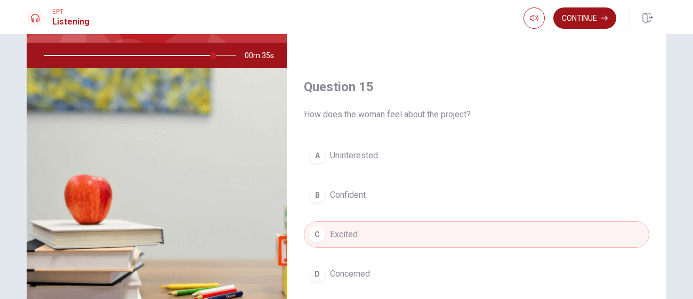
click at [577, 18] on button "Continue" at bounding box center [584, 17] width 63 height 21
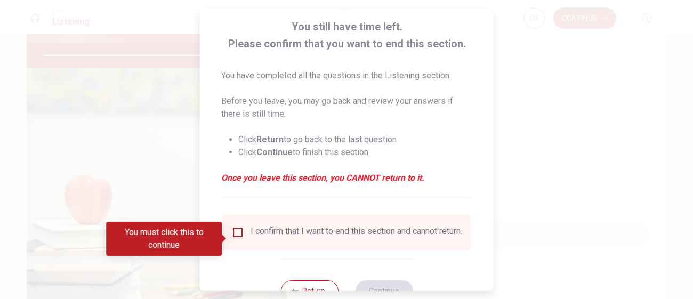
scroll to position [67, 0]
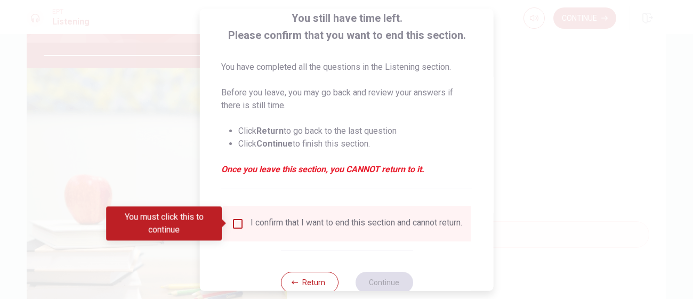
click at [239, 219] on input "You must click this to continue" at bounding box center [237, 223] width 13 height 13
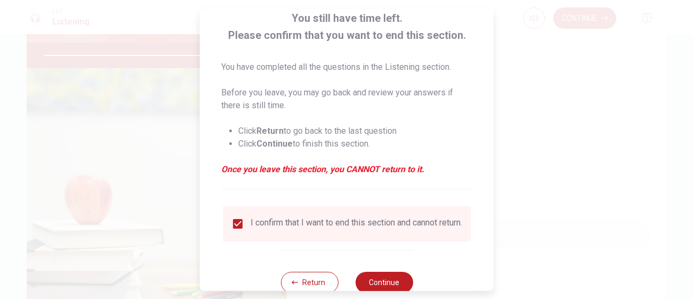
scroll to position [98, 0]
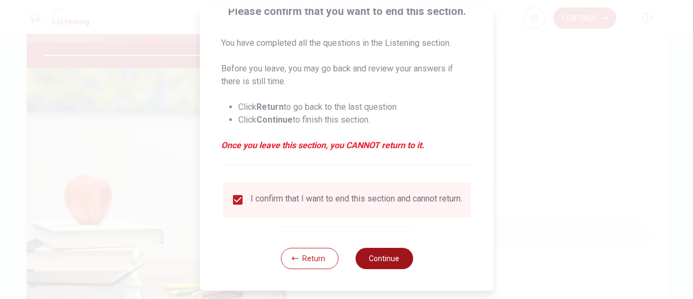
click at [392, 258] on button "Continue" at bounding box center [384, 258] width 58 height 21
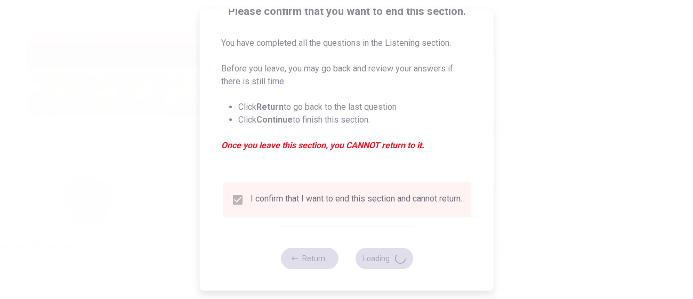
type input "91"
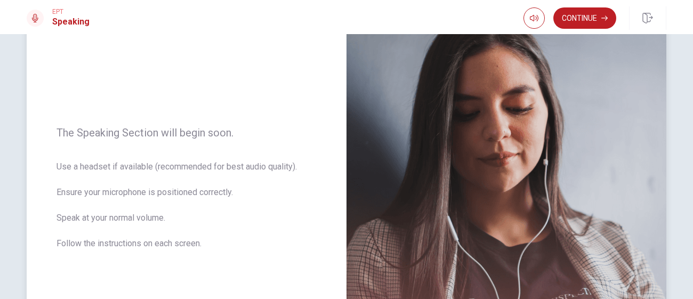
scroll to position [94, 0]
click at [589, 17] on button "Continue" at bounding box center [584, 17] width 63 height 21
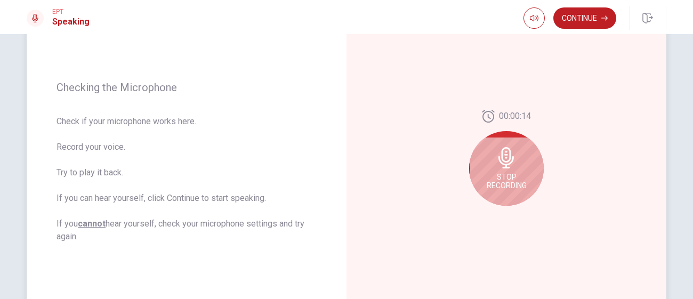
scroll to position [127, 0]
click at [507, 160] on icon at bounding box center [505, 155] width 15 height 21
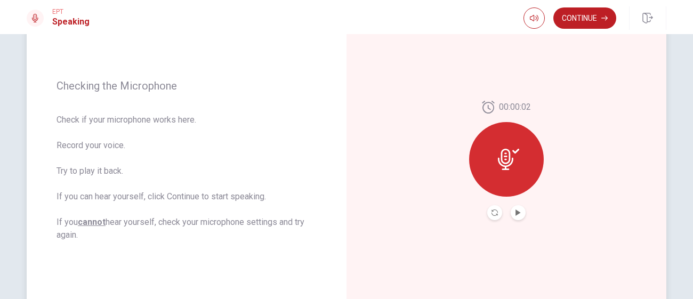
click at [512, 212] on button "Play Audio" at bounding box center [517, 212] width 15 height 15
click at [508, 160] on icon at bounding box center [505, 159] width 15 height 21
click at [567, 26] on button "Continue" at bounding box center [584, 17] width 63 height 21
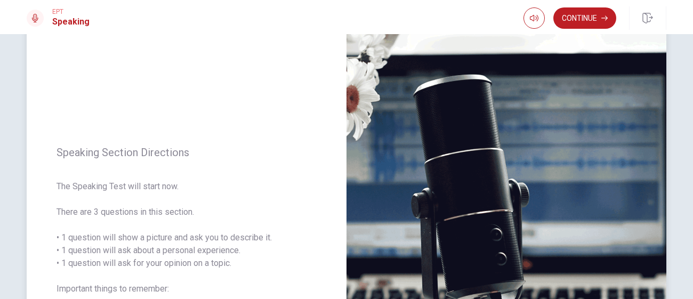
scroll to position [12, 0]
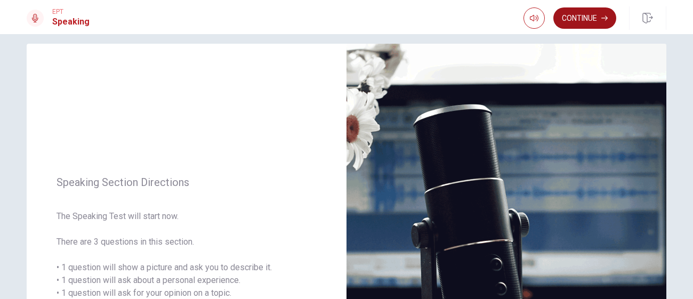
click at [580, 25] on button "Continue" at bounding box center [584, 17] width 63 height 21
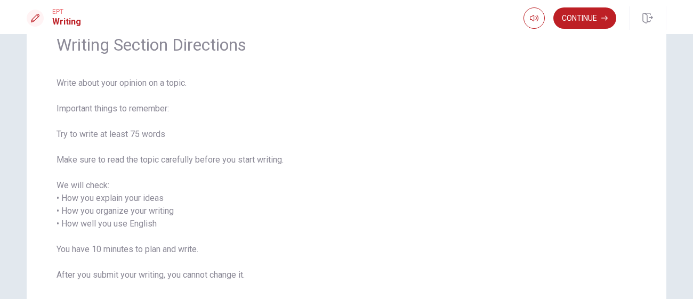
scroll to position [53, 0]
click at [574, 20] on button "Continue" at bounding box center [584, 17] width 63 height 21
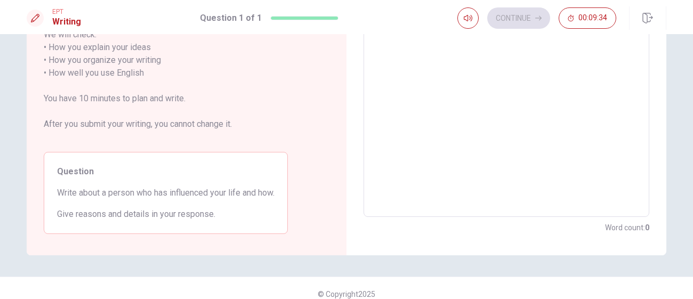
scroll to position [0, 0]
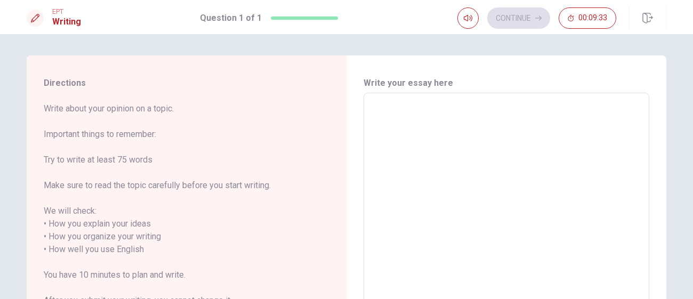
click at [380, 133] on textarea at bounding box center [506, 243] width 271 height 283
type textarea "x"
type textarea "M"
type textarea "x"
type textarea "My"
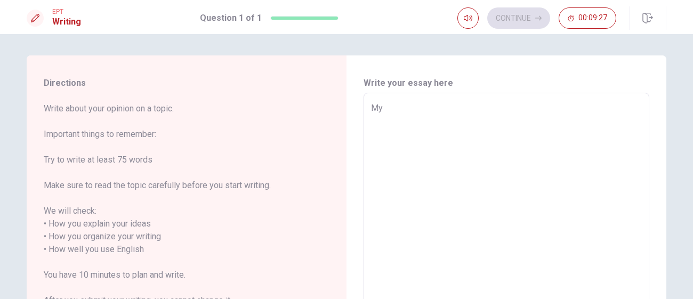
type textarea "x"
type textarea "My"
type textarea "x"
type textarea "My"
type textarea "x"
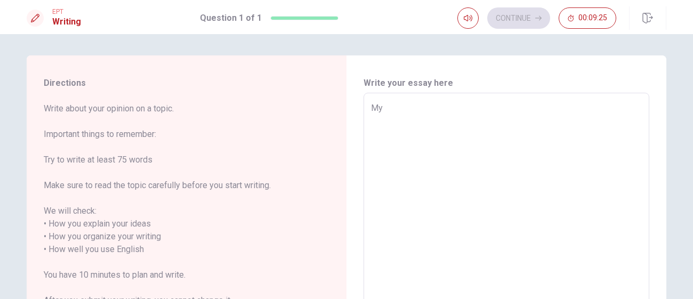
type textarea "My"
type textarea "x"
type textarea "My"
type textarea "x"
type textarea "My"
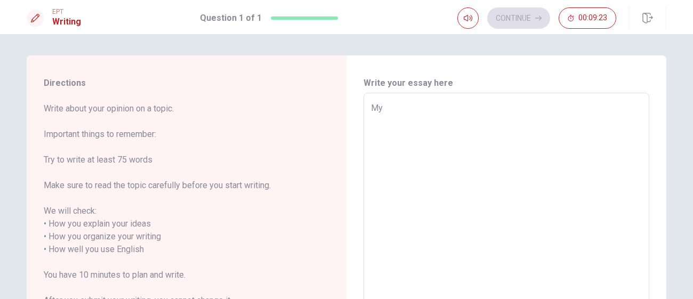
type textarea "x"
type textarea "My b"
type textarea "x"
type textarea "My br"
type textarea "x"
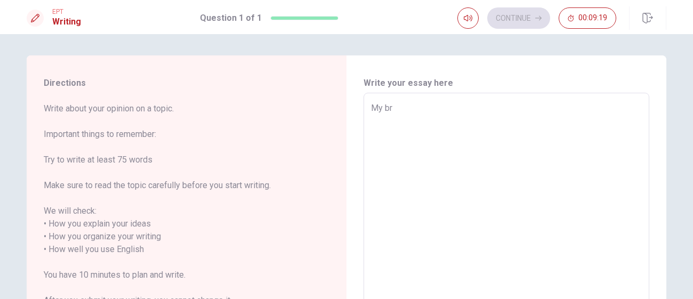
type textarea "My bro"
type textarea "x"
type textarea "My brot"
type textarea "x"
type textarea "My brote"
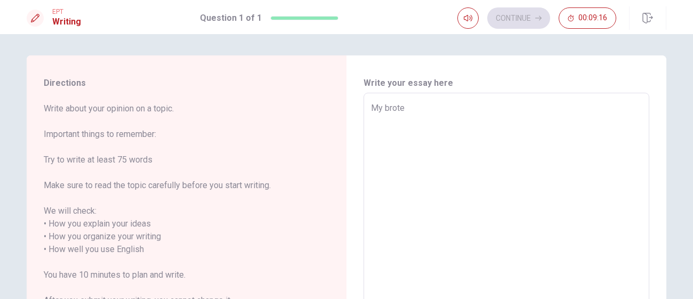
type textarea "x"
type textarea "My brot"
type textarea "x"
type textarea "My broth"
type textarea "x"
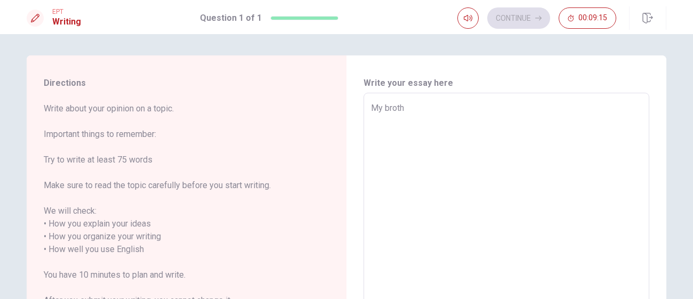
type textarea "My brothe"
type textarea "x"
type textarea "My brother"
type textarea "x"
type textarea "My brother"
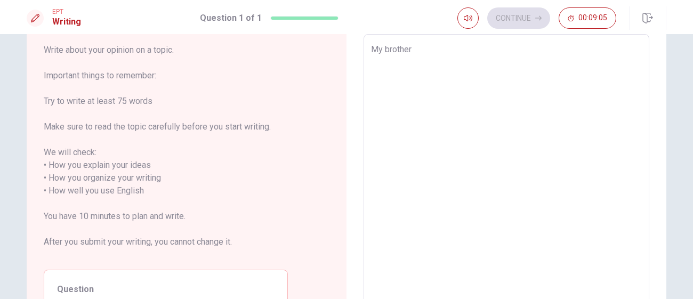
scroll to position [58, 0]
type textarea "x"
type textarea "My brother h"
type textarea "x"
type textarea "My brother [PERSON_NAME]"
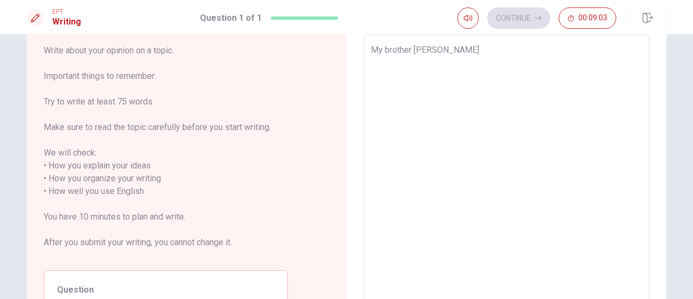
type textarea "x"
type textarea "My brother had"
type textarea "x"
type textarea "My brother had"
type textarea "x"
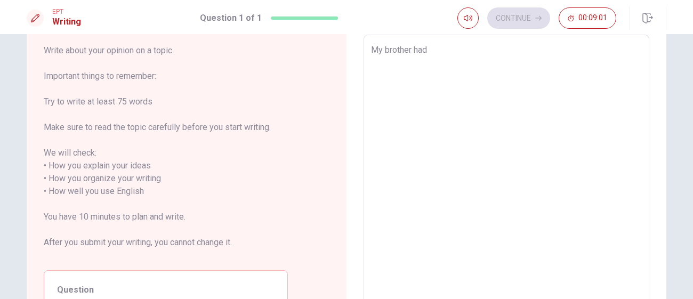
type textarea "My brother had i"
type textarea "x"
type textarea "My brother had in"
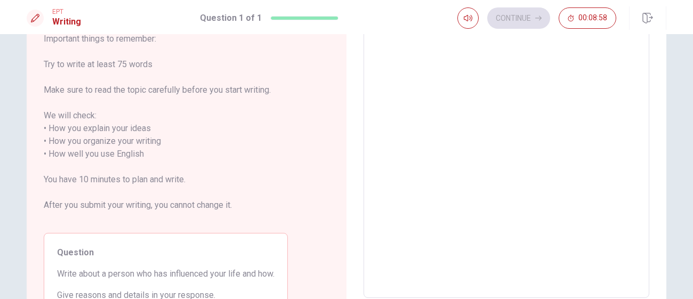
scroll to position [0, 0]
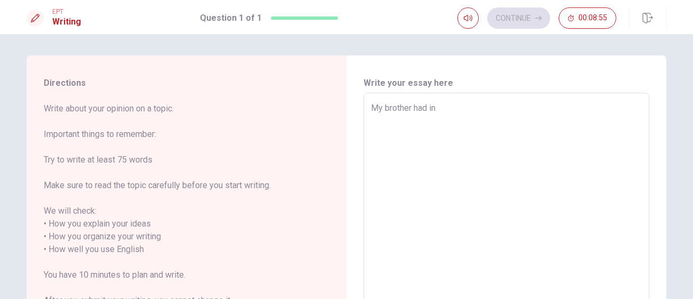
type textarea "x"
type textarea "My brother had inf"
type textarea "x"
type textarea "My brother had infl"
type textarea "x"
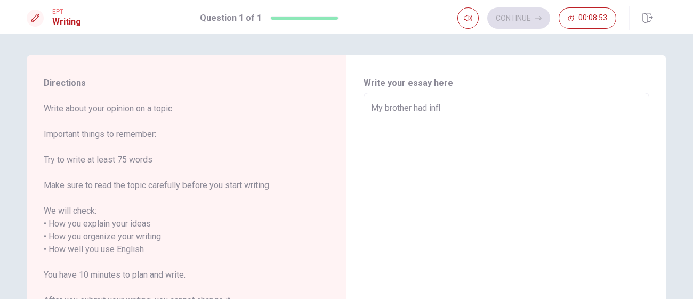
type textarea "My brother had influ"
type textarea "x"
type textarea "My brother had influe"
type textarea "x"
type textarea "My brother had influen"
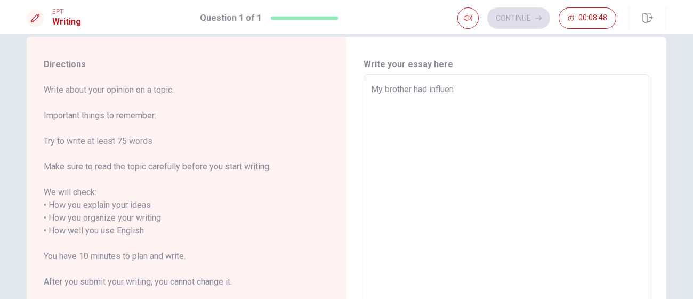
scroll to position [18, 0]
type textarea "x"
type textarea "My brother had influenc"
type textarea "x"
type textarea "My brother had influence"
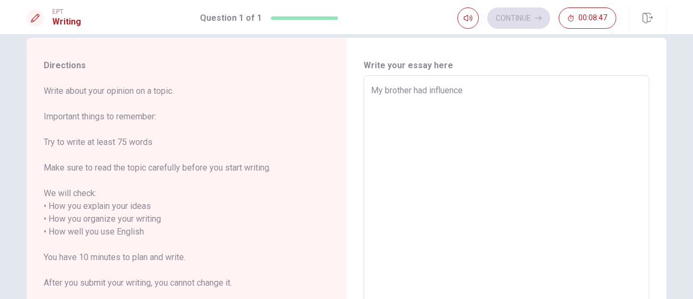
type textarea "x"
type textarea "My brother had influenced"
type textarea "x"
type textarea "My brother had influenced"
type textarea "x"
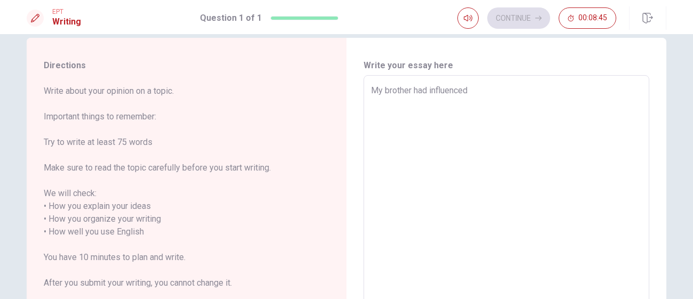
type textarea "My brother had influenced m"
type textarea "x"
type textarea "My brother had influenced me"
click at [376, 93] on textarea "My brother had influenced me" at bounding box center [506, 225] width 271 height 283
type textarea "x"
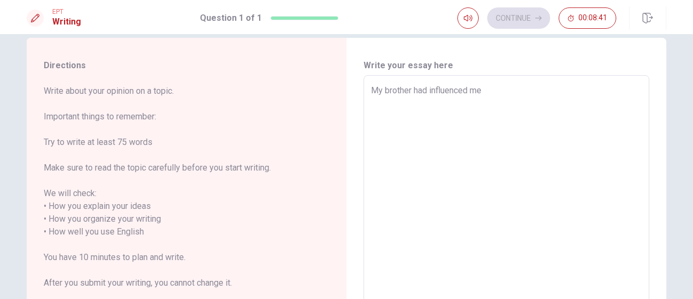
type textarea "IMy brother had influenced me"
type textarea "x"
type textarea "I My brother had influenced me"
type textarea "x"
type textarea "I tMy brother had influenced me"
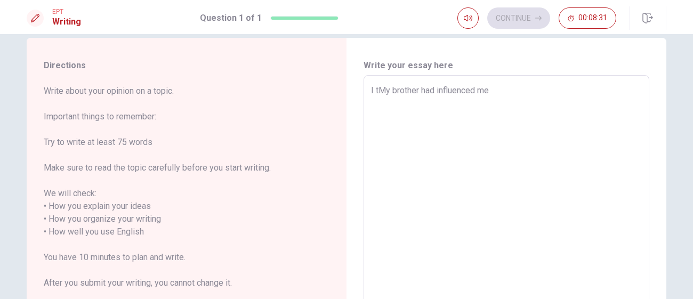
type textarea "x"
type textarea "I thMy brother had influenced me"
type textarea "x"
type textarea "I thiMy brother had influenced me"
type textarea "x"
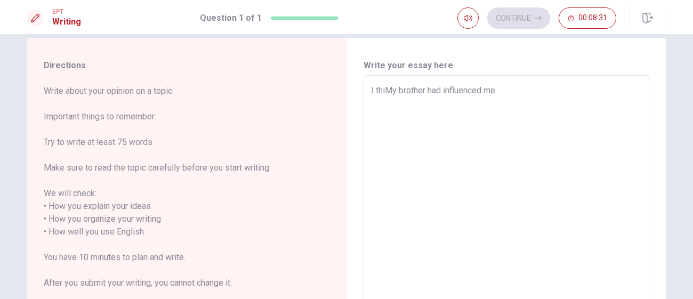
type textarea "I thinMy brother had influenced me"
type textarea "x"
type textarea "I thinkMy brother had influenced me"
type textarea "x"
type textarea "I think,My brother had influenced me"
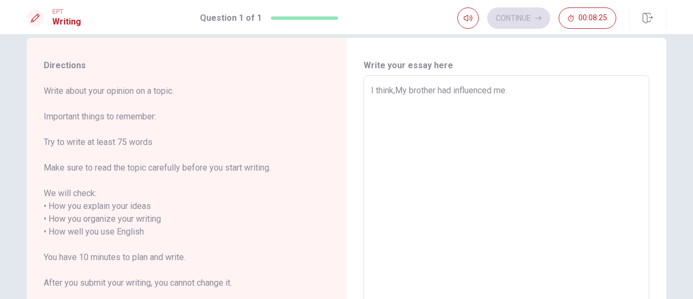
click at [528, 90] on textarea "I think,My brother had influenced me" at bounding box center [506, 225] width 271 height 283
type textarea "x"
type textarea "I think,My brother had influenced me."
type textarea "x"
type textarea "I think,My brother had influenced me."
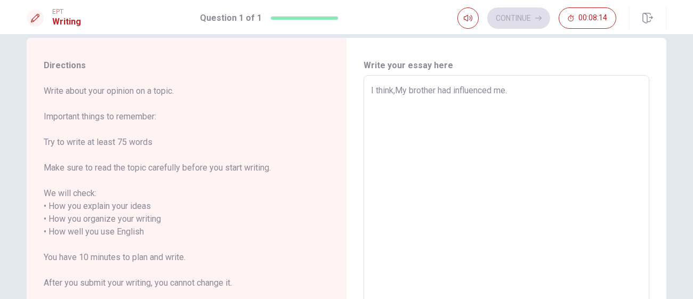
type textarea "x"
type textarea "I think,My brother had influenced me. B"
type textarea "x"
type textarea "I think,My brother had influenced me. Be"
type textarea "x"
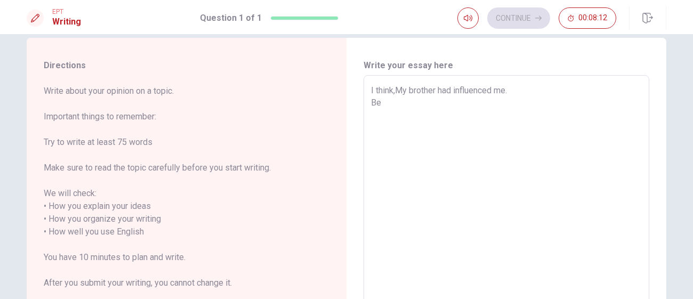
type textarea "I think,My brother had influenced me. Bec"
type textarea "x"
type textarea "I think,My brother had influenced me. [GEOGRAPHIC_DATA]"
type textarea "x"
type textarea "I think,My brother had influenced me. [GEOGRAPHIC_DATA]"
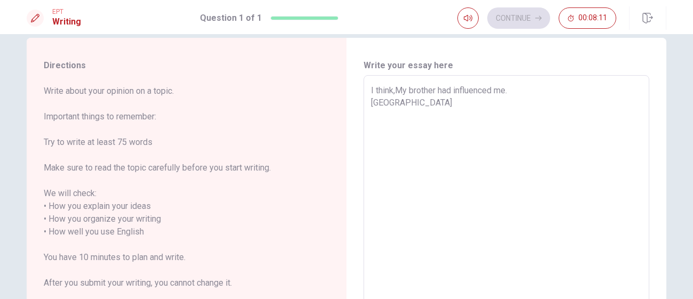
type textarea "x"
type textarea "I think,My brother had influenced me. Becaus"
type textarea "x"
type textarea "I think,My brother had influenced me. Because"
type textarea "x"
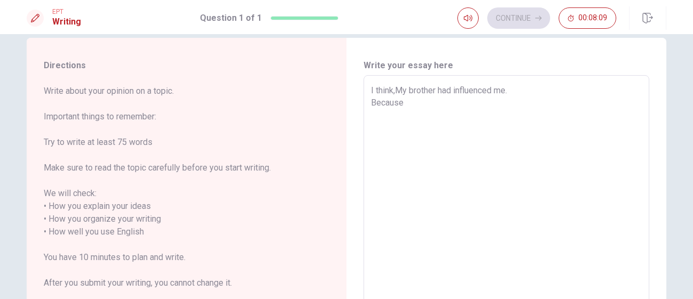
type textarea "I think,My brother had influenced me. Because,"
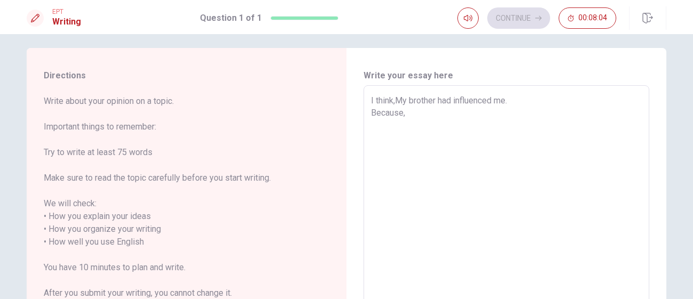
scroll to position [0, 0]
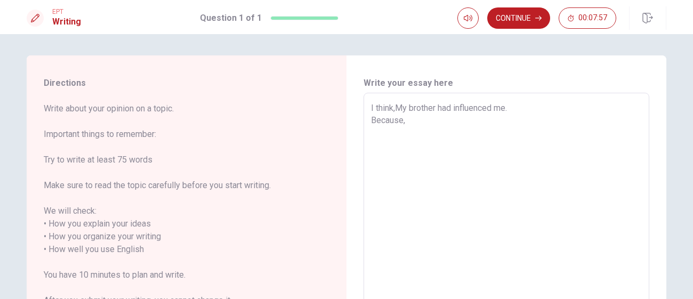
type textarea "x"
type textarea "I think,My brother had influenced me. Because,H"
type textarea "x"
type textarea "I think,My brother had influenced me. Because,HI"
type textarea "x"
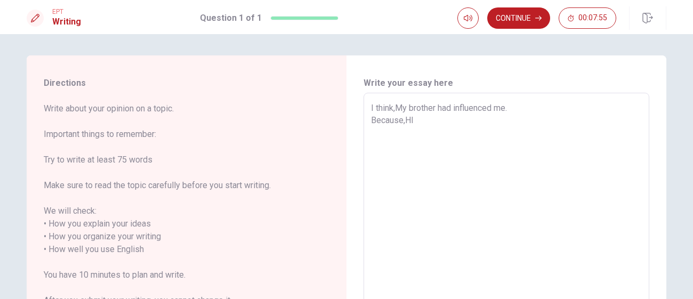
type textarea "I think,My brother had influenced me. Because,H"
type textarea "x"
type textarea "I think,My brother had influenced me. Because,He"
type textarea "x"
type textarea "I think,My brother had influenced me. Because,He"
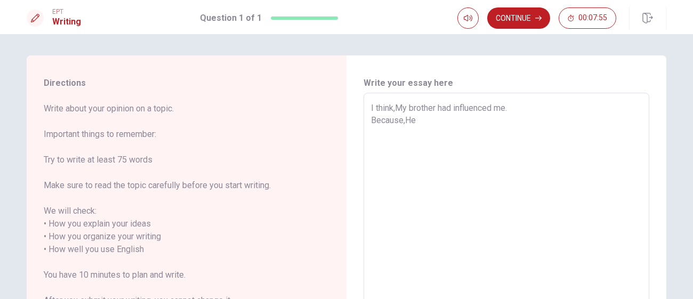
type textarea "x"
type textarea "I think,My brother had influenced me. Because,He i"
type textarea "x"
type textarea "I think,My brother had influenced me. Because,He is"
type textarea "x"
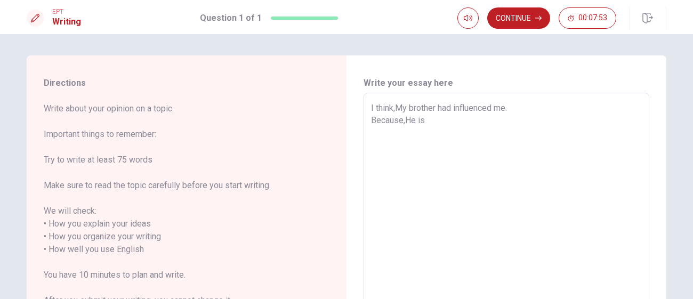
type textarea "I think,My brother had influenced me. Because,He is"
type textarea "x"
type textarea "I think,My brother had influenced me. Because,He is s"
type textarea "x"
type textarea "I think,My brother had influenced me. Because,He is sm"
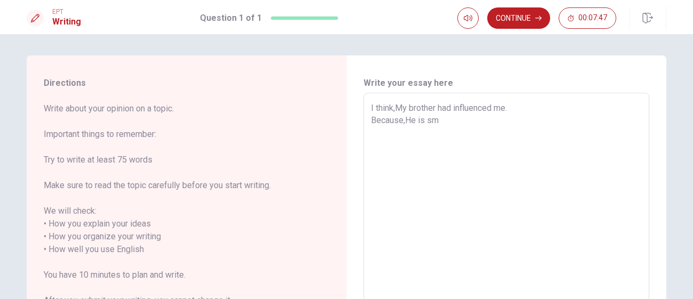
type textarea "x"
type textarea "I think,My brother had influenced me. Because,He is sme"
type textarea "x"
type textarea "I think,My brother had influenced me. Because,He is smer"
type textarea "x"
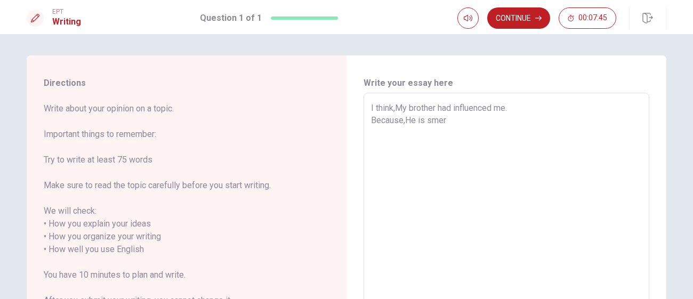
type textarea "I think,My brother had influenced me. Because,He is sme"
type textarea "x"
type textarea "I think,My brother had influenced me. Because,He is sm"
type textarea "x"
type textarea "I think,My brother had influenced me. Because,He is sma"
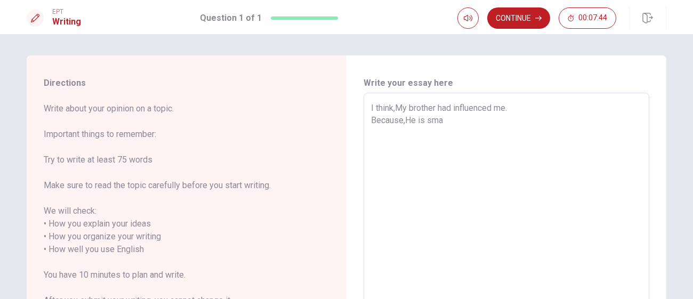
type textarea "x"
type textarea "I think,My brother had influenced me. Because,He is smar"
type textarea "x"
type textarea "I think,My brother had influenced me. Because,He is smart"
type textarea "x"
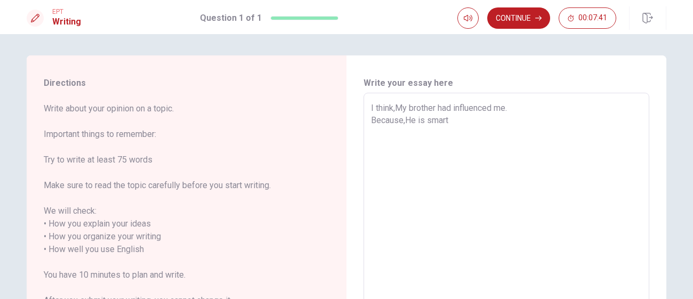
type textarea "I think,My brother had influenced me. Because,He is smart"
type textarea "x"
type textarea "I think,My brother had influenced me. Because,He is smart t"
type textarea "x"
type textarea "I think,My brother had influenced me. Because,He is smart th"
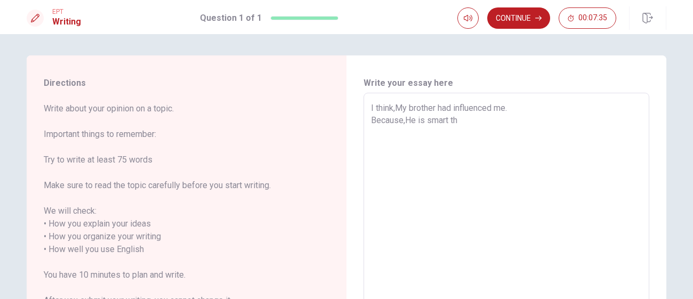
type textarea "x"
type textarea "I think,My brother had influenced me. Because,He is smart tha"
type textarea "x"
type textarea "I think,My brother had influenced me. Because,He is smart than"
type textarea "x"
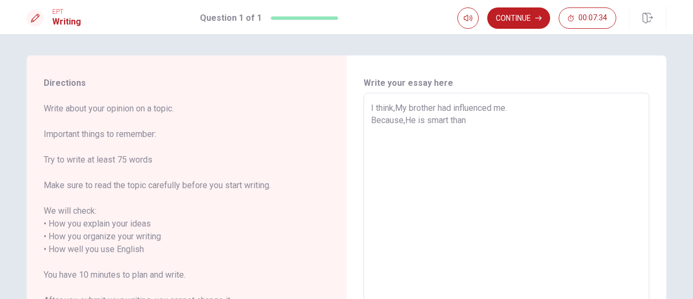
type textarea "I think,My brother had influenced me. Because,He is smart than"
type textarea "x"
type textarea "I think,My brother had influenced me. Because,He is smart than m"
type textarea "x"
type textarea "I think,My brother had influenced me. Because,He is smart than me"
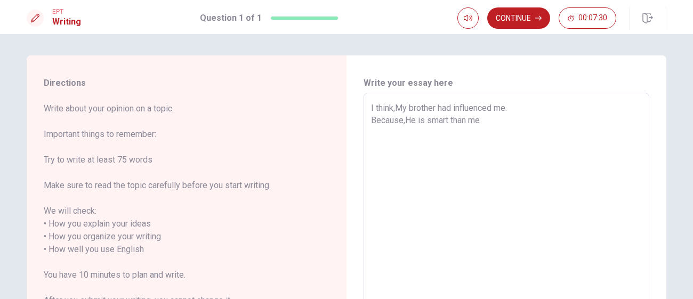
type textarea "x"
type textarea "I think,My brother had influenced me. Because,He is smart than me."
type textarea "x"
type textarea "I think,My brother had influenced me. Because,He is smart than me"
type textarea "x"
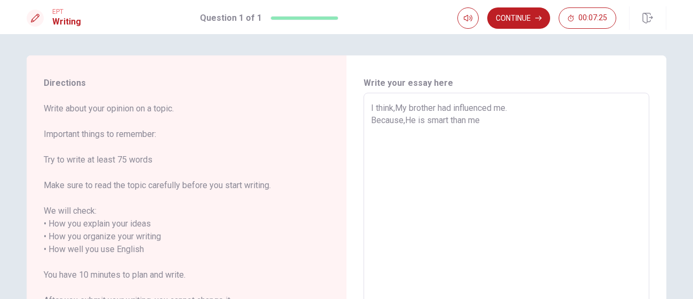
type textarea "I think,My brother had influenced me. Because,He is smart than me."
type textarea "x"
type textarea "I think,My brother had influenced me. Because,He is smart than me."
type textarea "x"
type textarea "I think,My brother had influenced me. Because,He is smart than me. a"
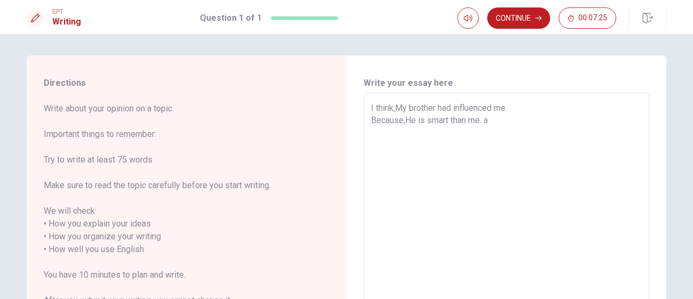
type textarea "x"
type textarea "I think,My brother had influenced me. Because,He is smart than me. an"
type textarea "x"
type textarea "I think,My brother had influenced me. Because,He is smart than me. and"
type textarea "x"
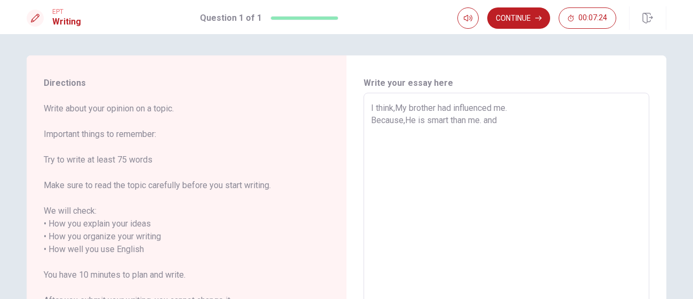
type textarea "I think,My brother had influenced me. Because,He is smart than me. and"
type textarea "x"
type textarea "I think,My brother had influenced me. Because,He is smart than me. and"
type textarea "x"
type textarea "I think,My brother had influenced me. Because,He is smart than me. an"
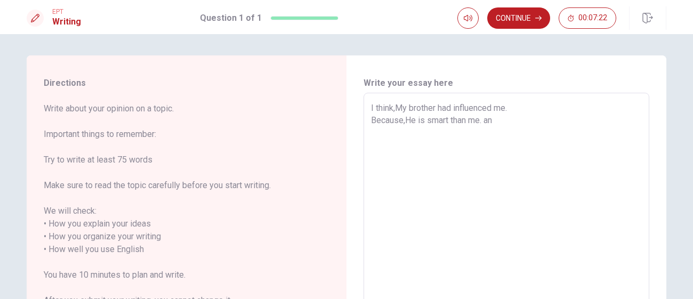
type textarea "x"
type textarea "I think,My brother had influenced me. Because,He is smart than me. a"
type textarea "x"
type textarea "I think,My brother had influenced me. Because,He is smart than me."
type textarea "x"
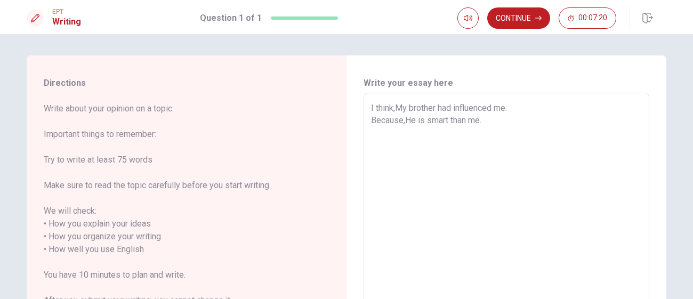
type textarea "I think,My brother had influenced me. Because,He is smart than me. A"
type textarea "x"
type textarea "I think,My brother had influenced me. Because,He is smart than me. An"
type textarea "x"
type textarea "I think,My brother had influenced me. Because,He is smart than me. And"
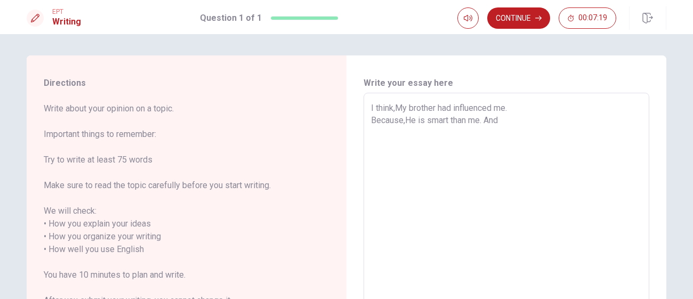
type textarea "x"
type textarea "I think,My brother had influenced me. Because,He is smart than me. And"
type textarea "x"
type textarea "I think,My brother had influenced me. Because,He is smart than me. And a"
type textarea "x"
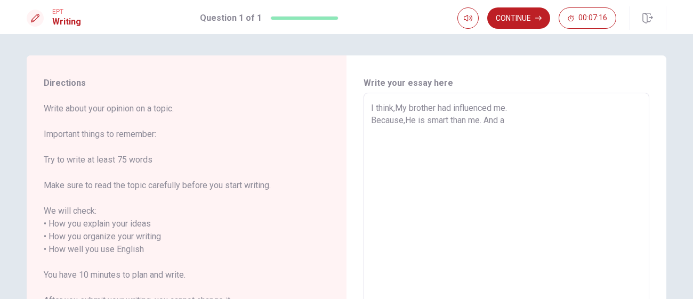
type textarea "I think,My brother had influenced me. Because,He is smart than me. And al"
type textarea "x"
type textarea "I think,My brother had influenced me. Because,He is smart than me. And als"
type textarea "x"
type textarea "I think,My brother had influenced me. Because,He is smart than me. And also"
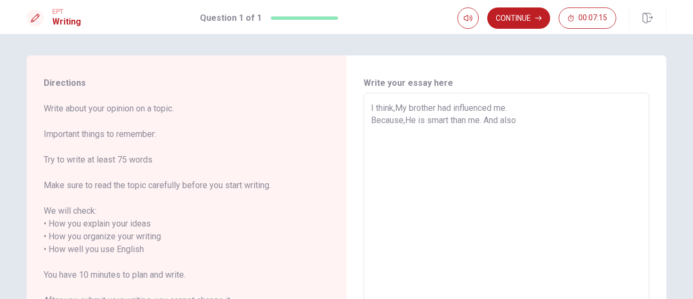
type textarea "x"
type textarea "I think,My brother had influenced me. Because,He is smart than me. And also"
click at [396, 110] on textarea "I think,My brother had influenced me. Because,He is smart than me. And also he …" at bounding box center [506, 243] width 271 height 283
click at [431, 135] on textarea "I think, My brother had influenced me. Because,He is smart than me. And also he…" at bounding box center [506, 243] width 271 height 283
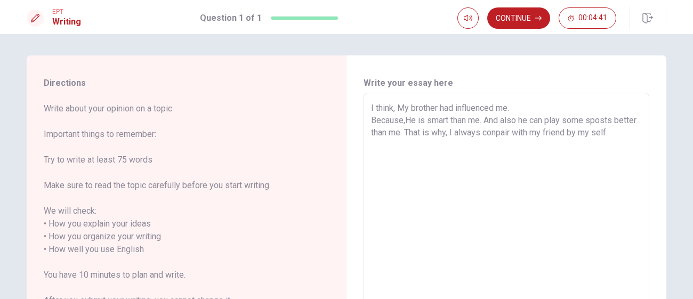
click at [476, 131] on textarea "I think, My brother had influenced me. Because,He is smart than me. And also he…" at bounding box center [506, 243] width 271 height 283
click at [604, 127] on textarea "I think, My brother had influenced me. Because,He is smart than me. And also he…" at bounding box center [506, 243] width 271 height 283
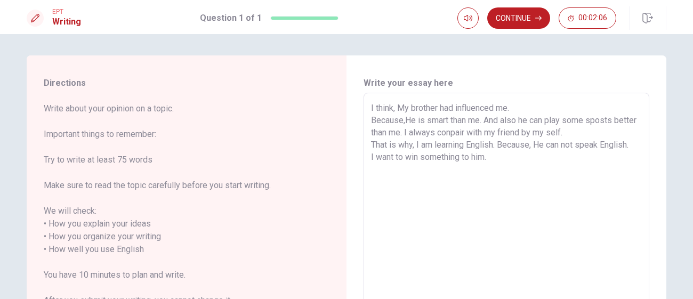
click at [500, 146] on textarea "I think, My brother had influenced me. Because,He is smart than me. And also he…" at bounding box center [506, 243] width 271 height 283
click at [371, 169] on textarea "I think, My brother had influenced me. Because,He is smart than me. And also he…" at bounding box center [506, 243] width 271 height 283
click at [416, 142] on textarea "I think, My brother had influenced me. Because,He is smart than me. And also he…" at bounding box center [506, 243] width 271 height 283
click at [401, 158] on textarea "I think, My brother had influenced me. Because,He is smart than me. And also he…" at bounding box center [506, 243] width 271 height 283
click at [404, 119] on textarea "I think, My brother had influenced me. Because,He is smart than me. And also he…" at bounding box center [506, 243] width 271 height 283
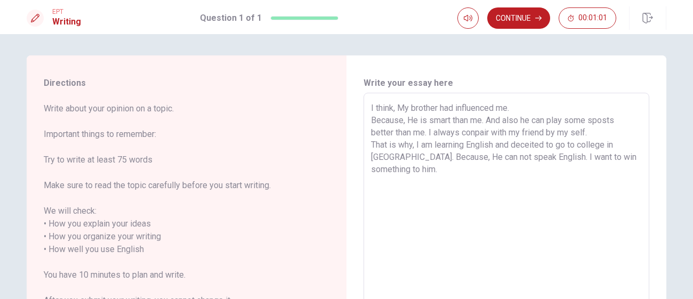
click at [417, 168] on textarea "I think, My brother had influenced me. Because, He is smart than me. And also h…" at bounding box center [506, 243] width 271 height 283
click at [546, 132] on textarea "I think, My brother had influenced me. Because, He is smart than me. And also h…" at bounding box center [506, 243] width 271 height 283
click at [425, 161] on textarea "I think, My brother had influenced me. Because, He is smart than me. And also h…" at bounding box center [506, 243] width 271 height 283
click at [424, 168] on textarea "I think, My brother had influenced me. Because, He is smart than me. And also h…" at bounding box center [506, 243] width 271 height 283
click at [532, 21] on button "Continue" at bounding box center [518, 17] width 63 height 21
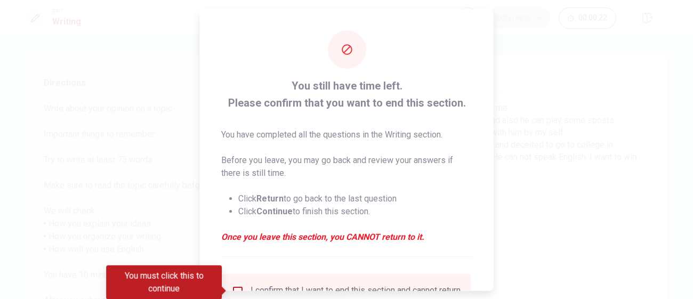
scroll to position [98, 0]
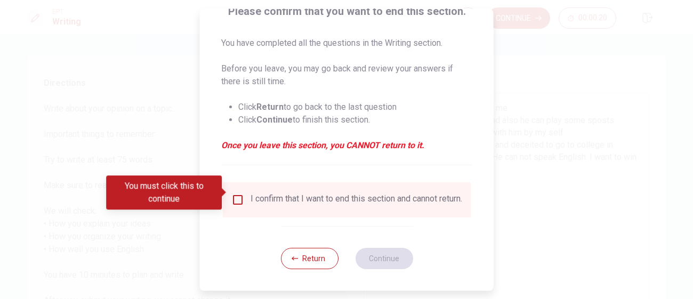
click at [236, 198] on input "You must click this to continue" at bounding box center [237, 199] width 13 height 13
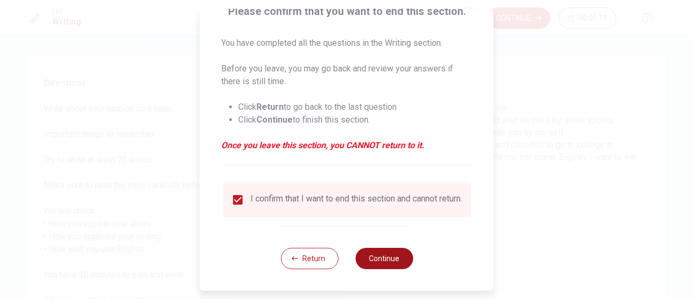
click at [396, 262] on button "Continue" at bounding box center [384, 258] width 58 height 21
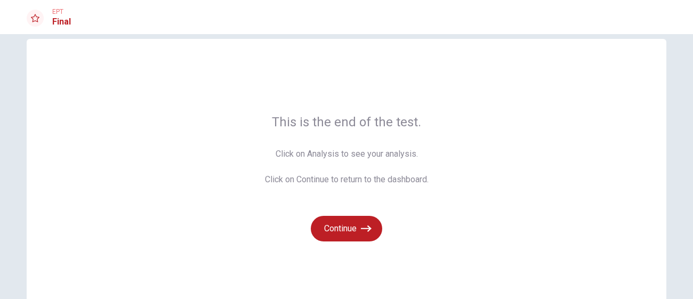
scroll to position [20, 0]
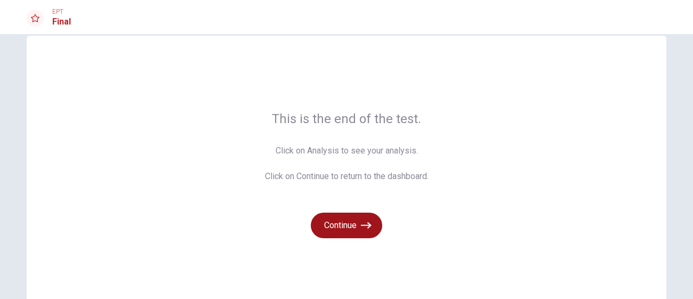
click at [355, 220] on button "Continue" at bounding box center [346, 226] width 71 height 26
